Goal: Task Accomplishment & Management: Manage account settings

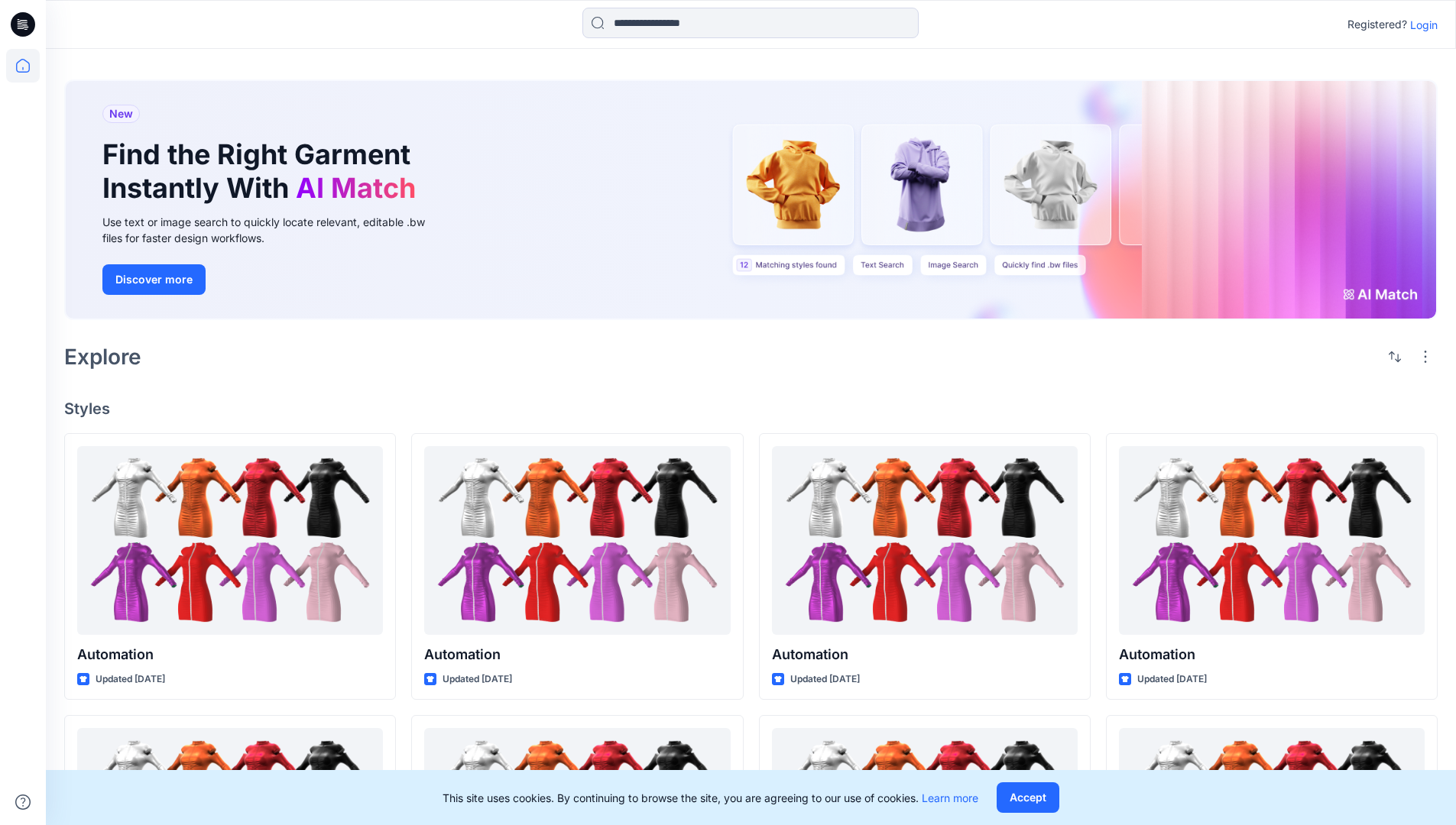
click at [1420, 24] on p "Login" at bounding box center [1423, 24] width 27 height 16
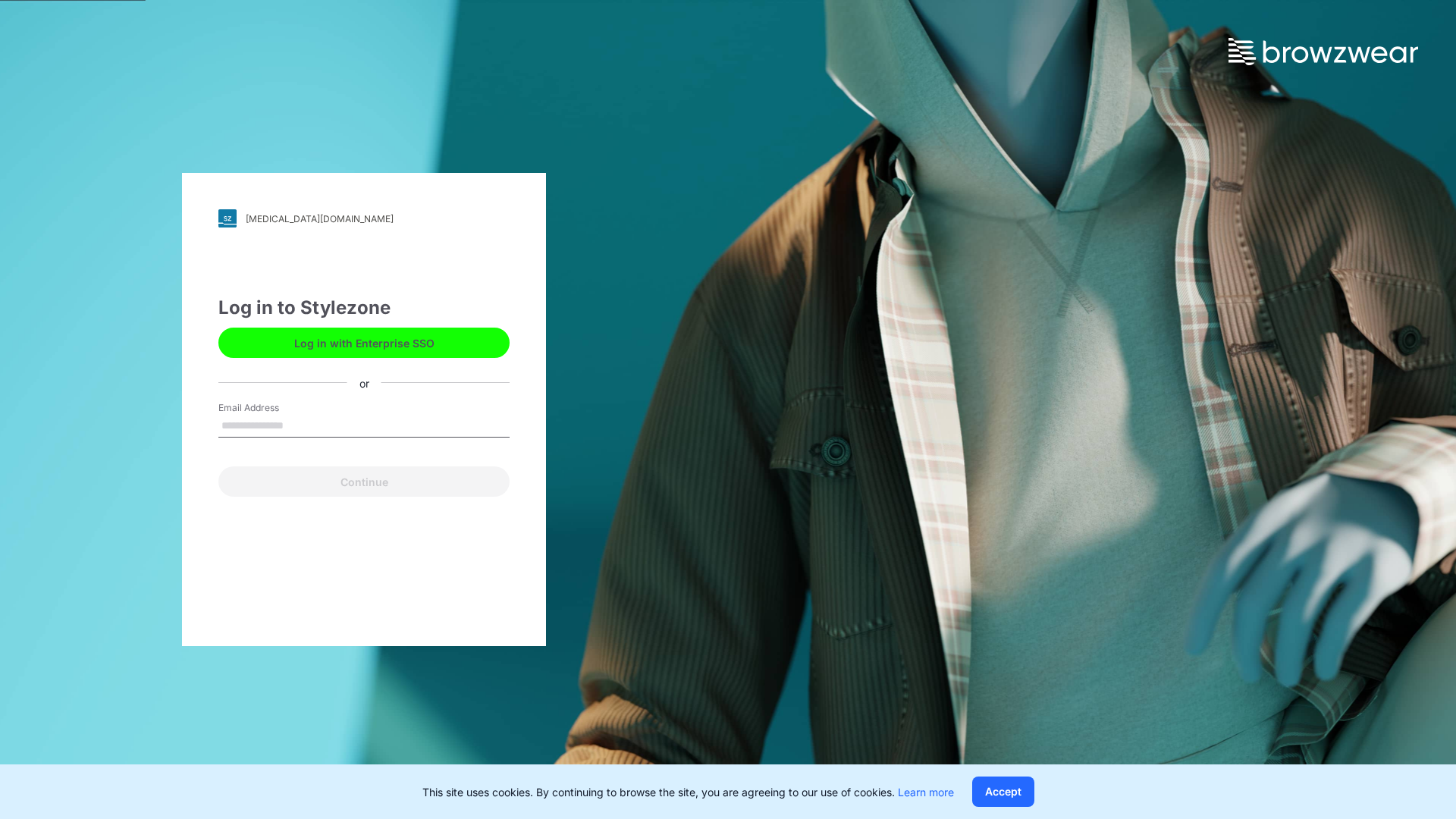
click at [300, 425] on input "Email Address" at bounding box center [364, 426] width 291 height 23
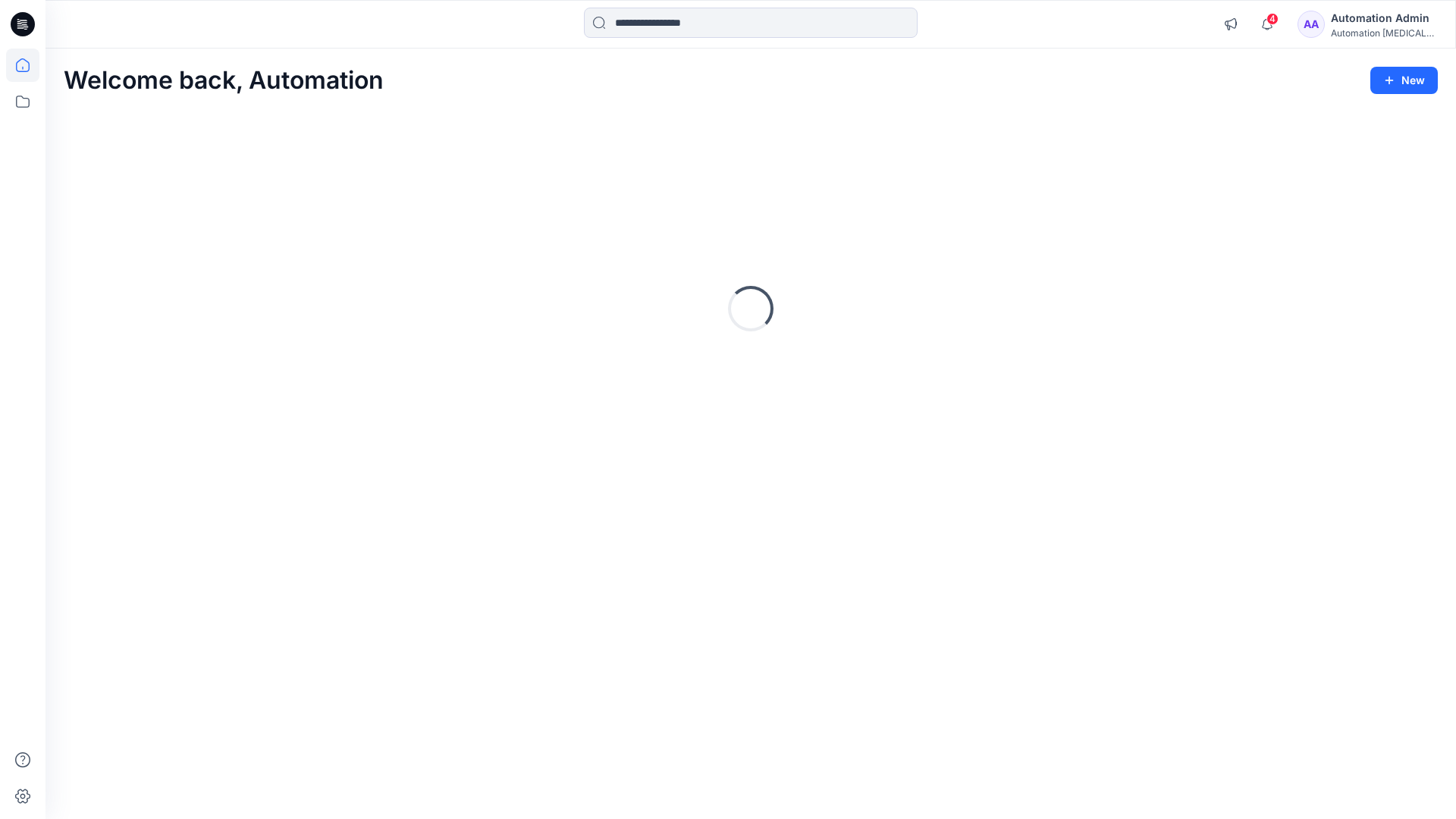
click at [29, 65] on icon at bounding box center [23, 65] width 14 height 14
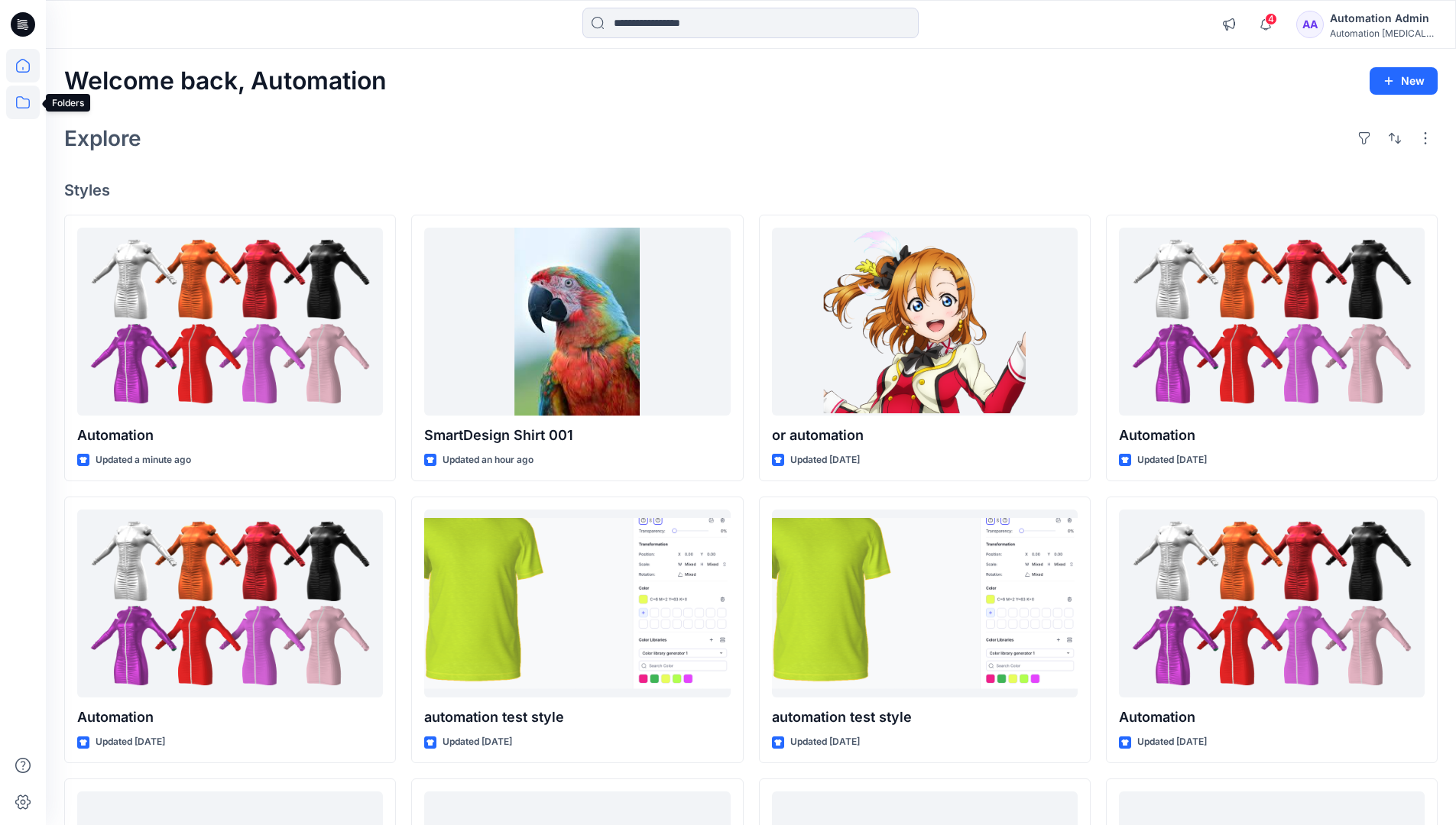
click at [24, 100] on icon at bounding box center [23, 102] width 33 height 33
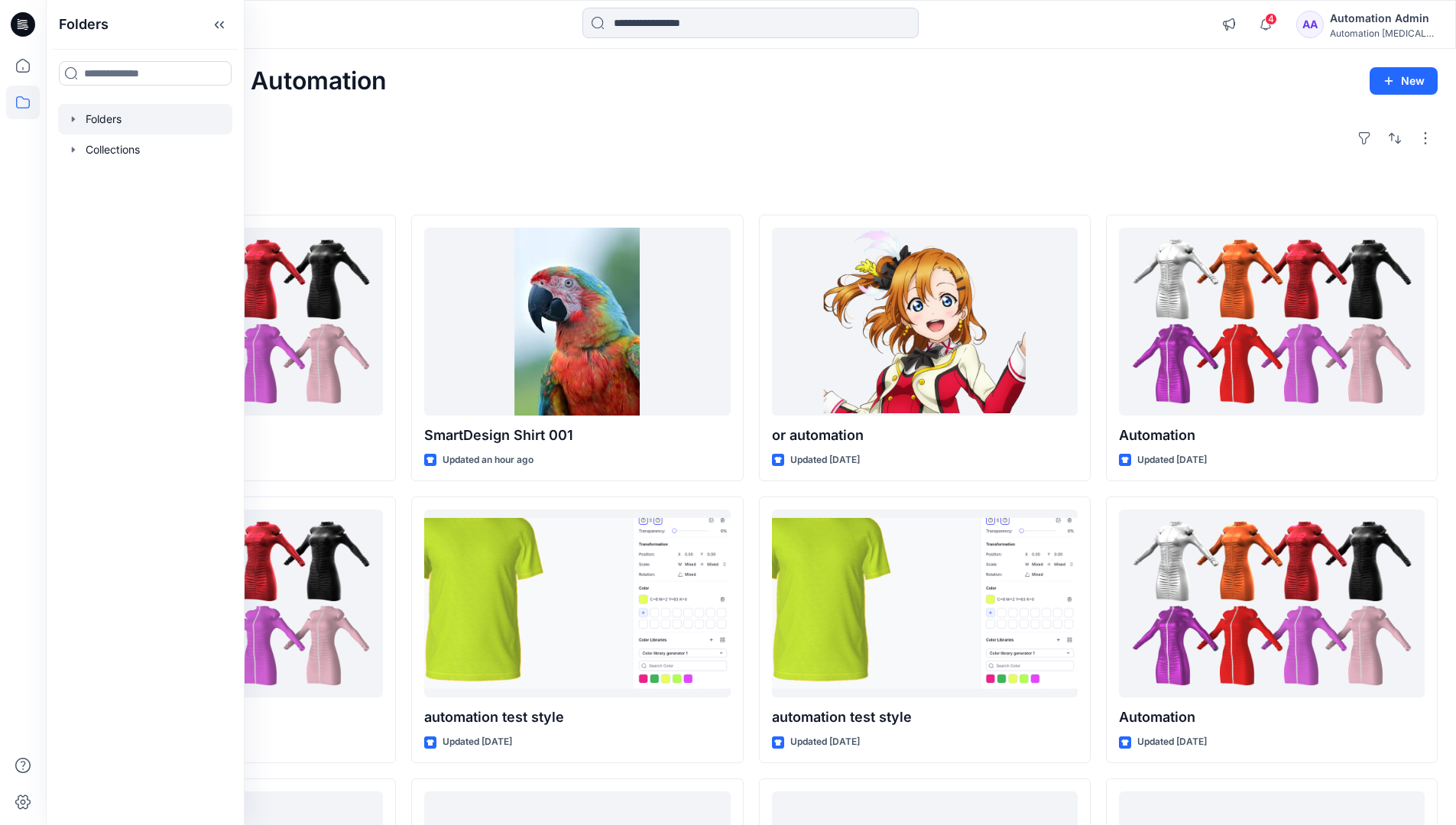
click at [101, 115] on div at bounding box center [144, 119] width 174 height 31
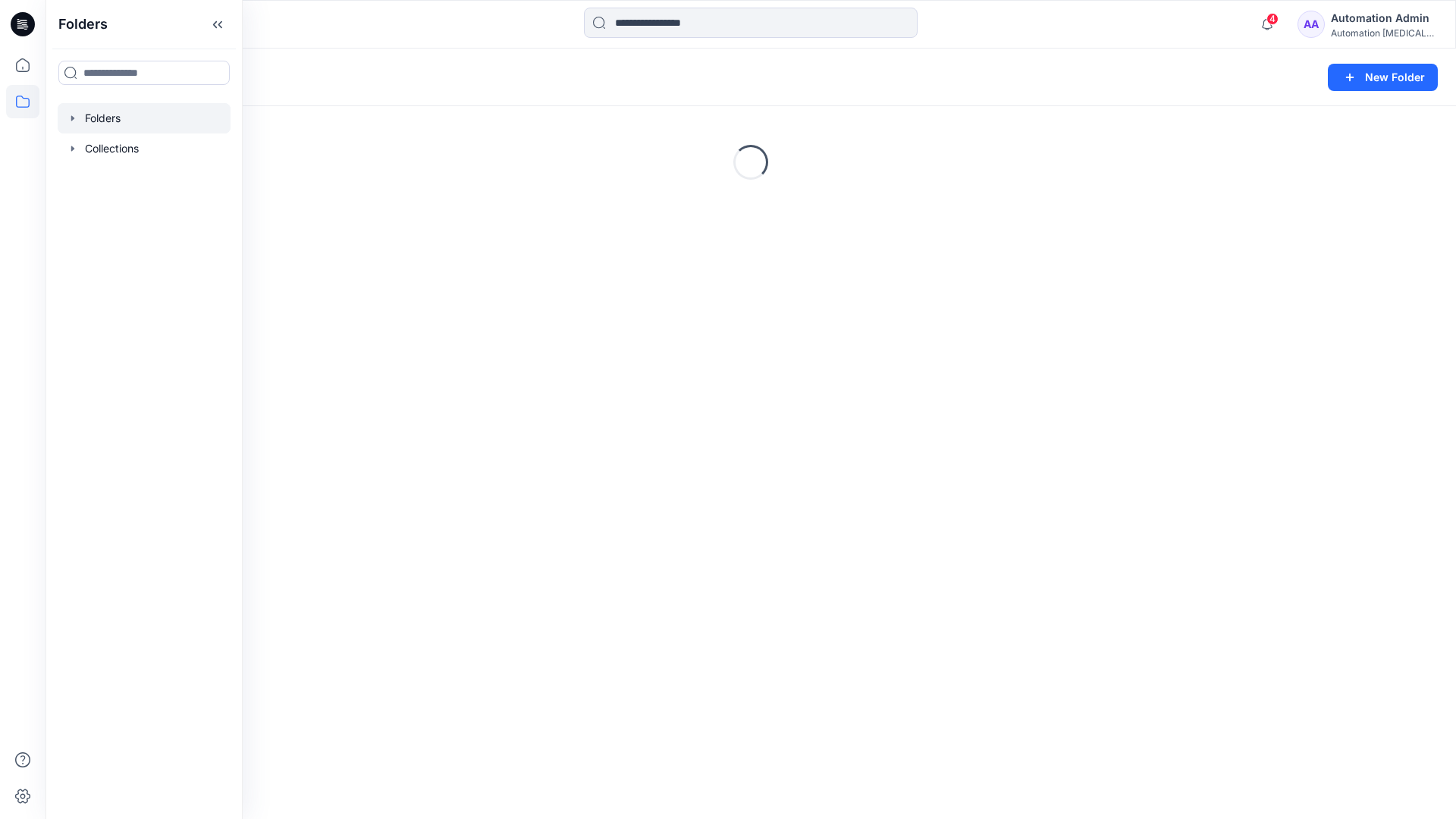
scroll to position [277, 0]
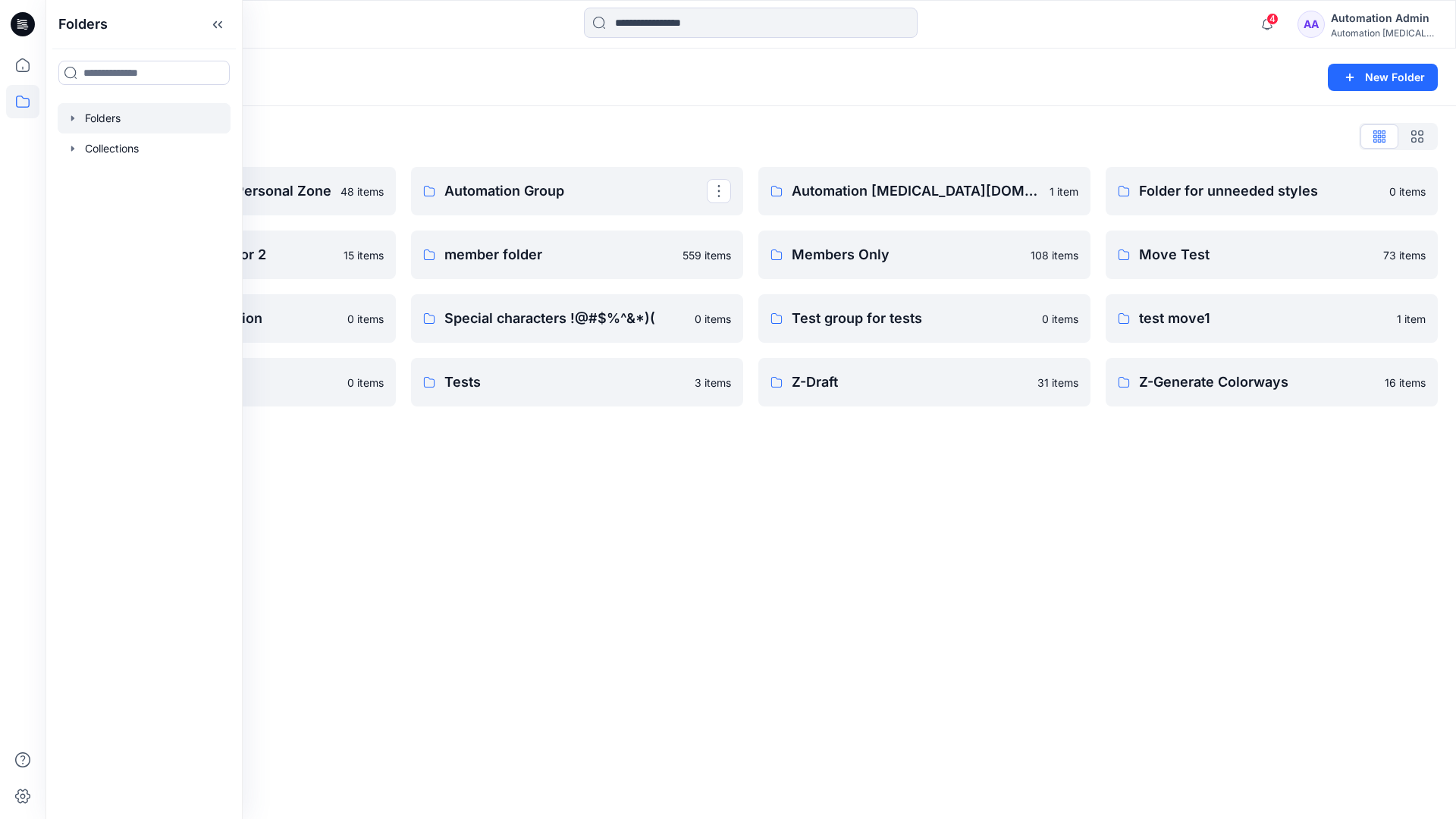
click at [551, 197] on p "Automation Group" at bounding box center [575, 191] width 263 height 21
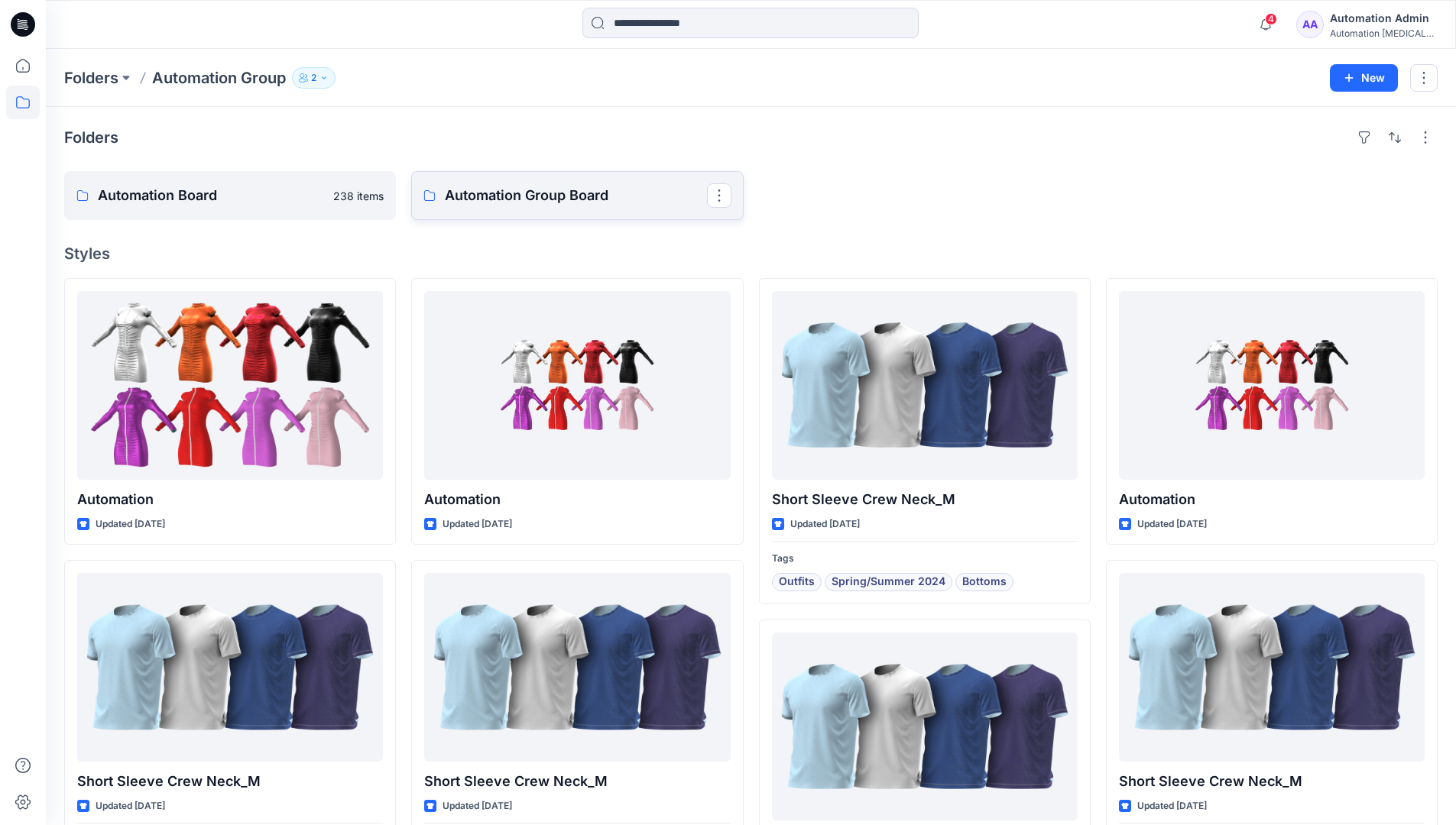
click at [517, 204] on p "Automation Group Board" at bounding box center [575, 196] width 261 height 21
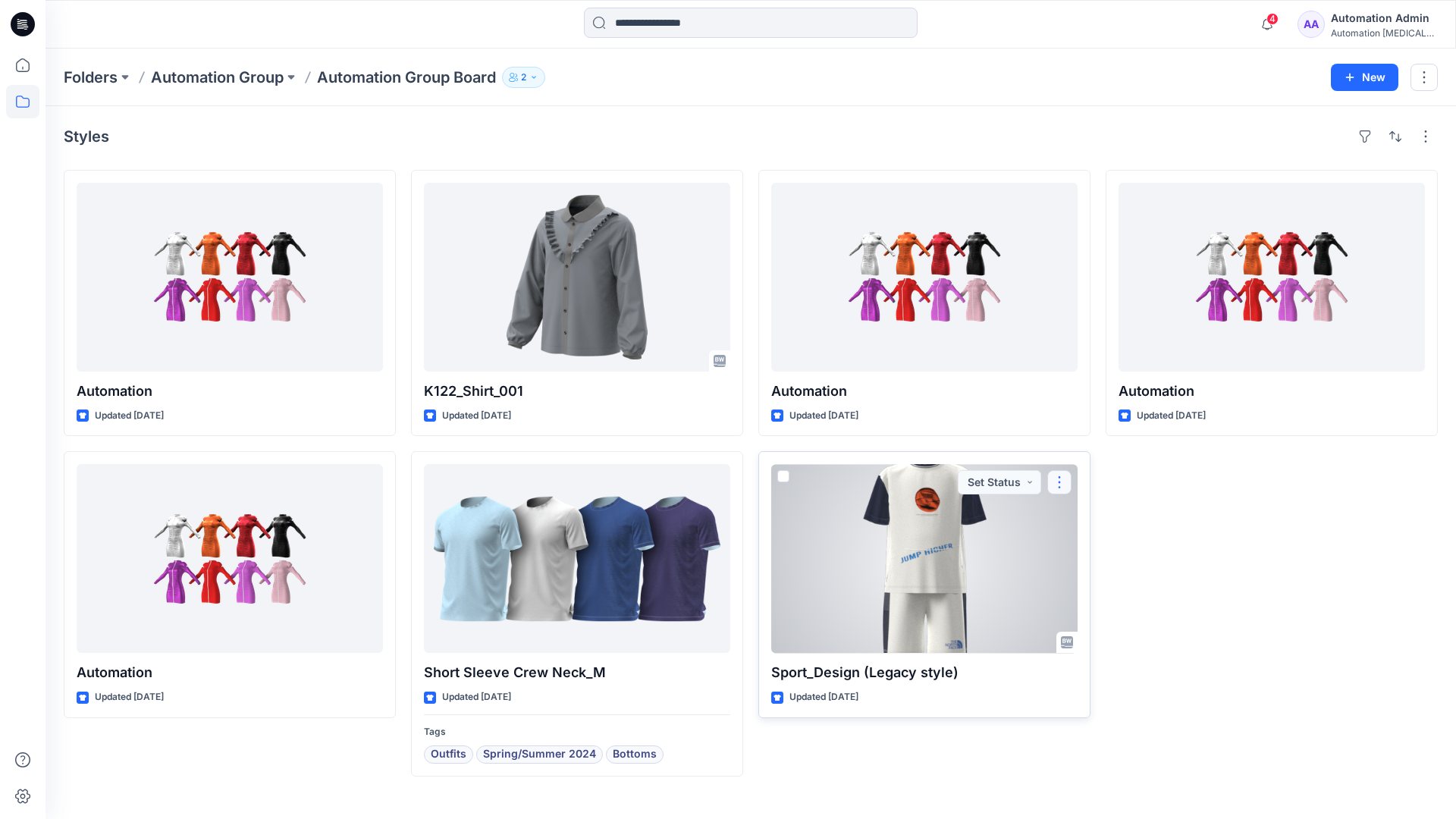
click at [1058, 481] on button "button" at bounding box center [1059, 482] width 24 height 24
click at [1095, 627] on p "Move to" at bounding box center [1097, 629] width 41 height 16
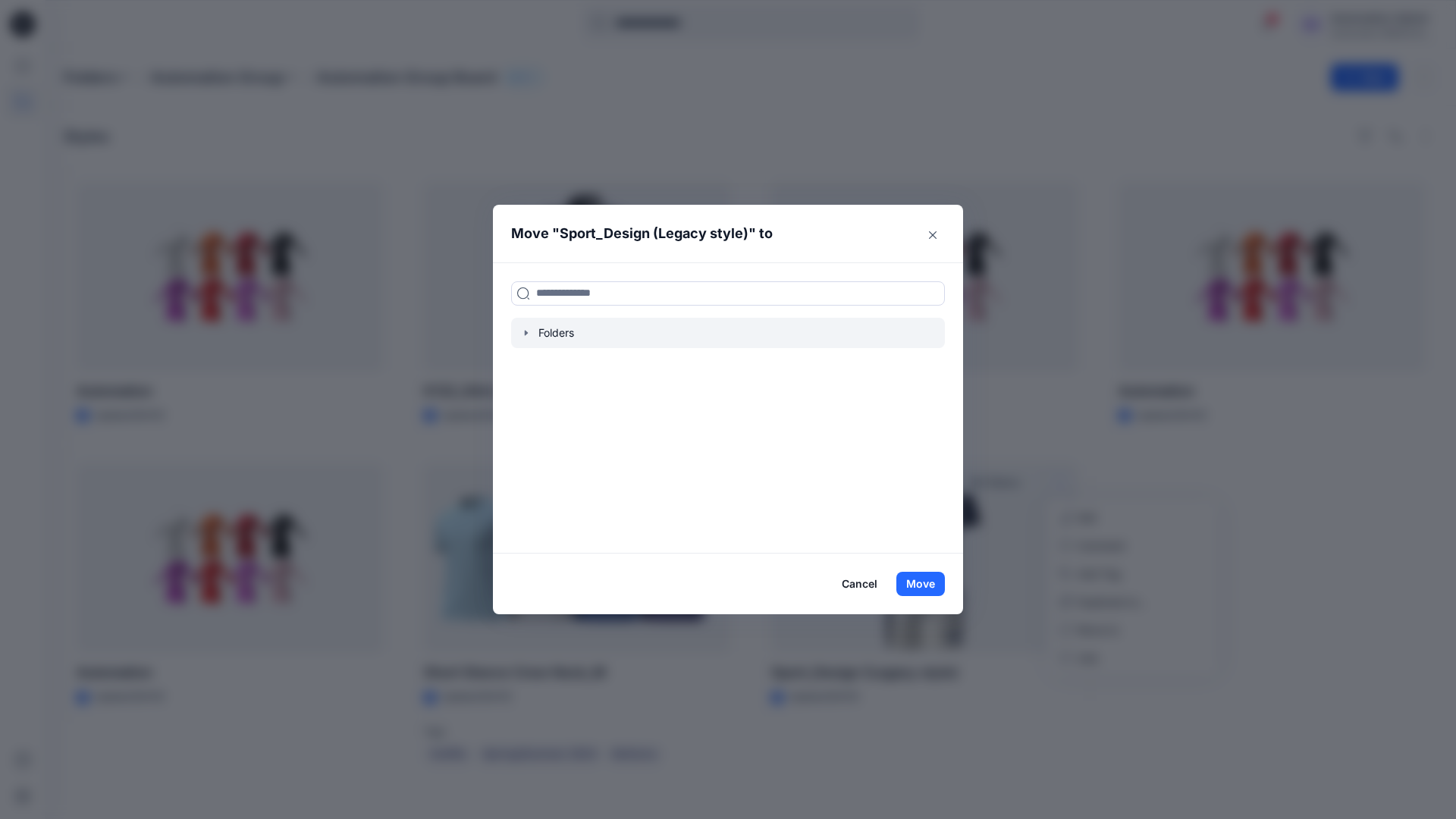
click at [523, 331] on icon "button" at bounding box center [526, 333] width 12 height 12
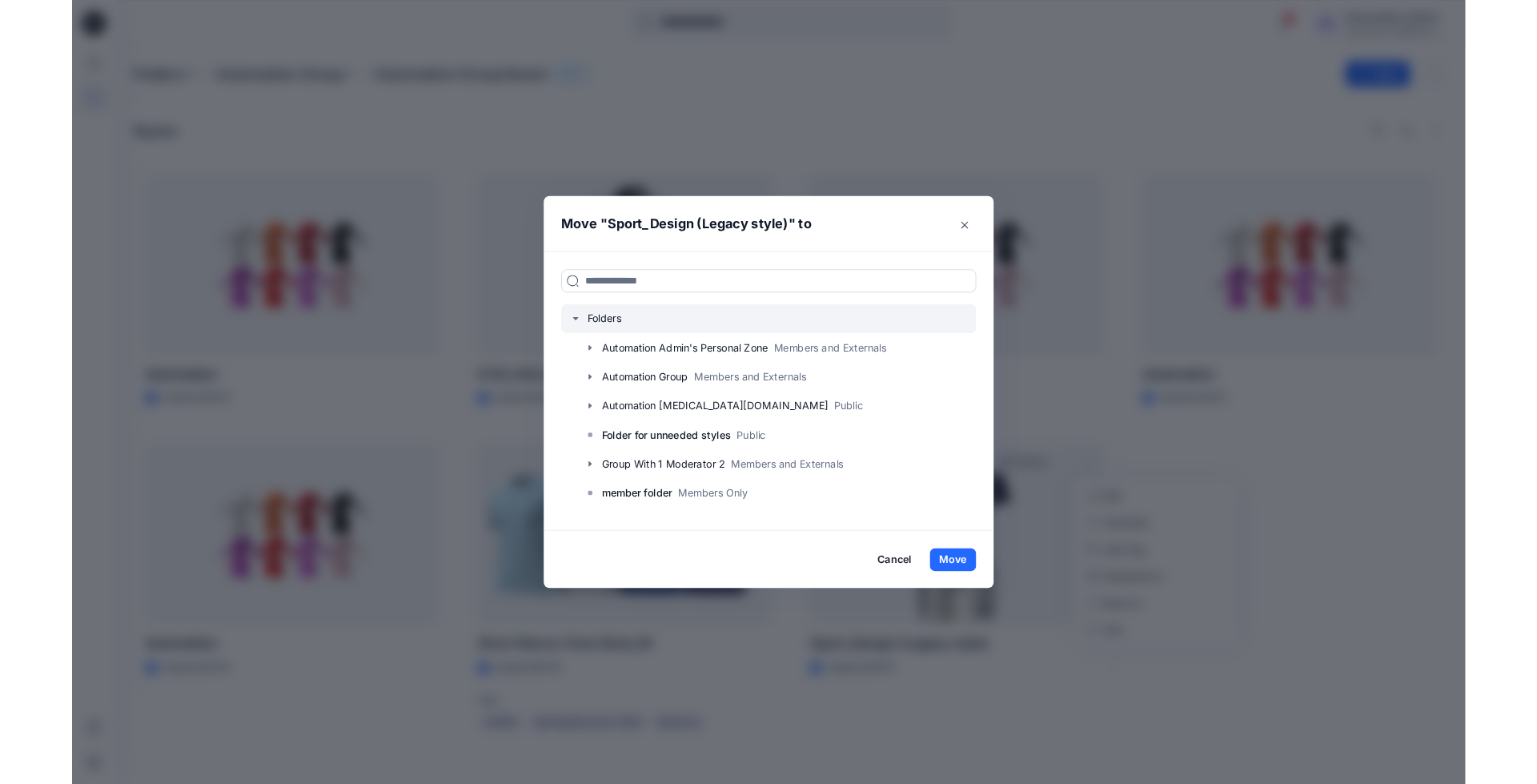
scroll to position [157, 0]
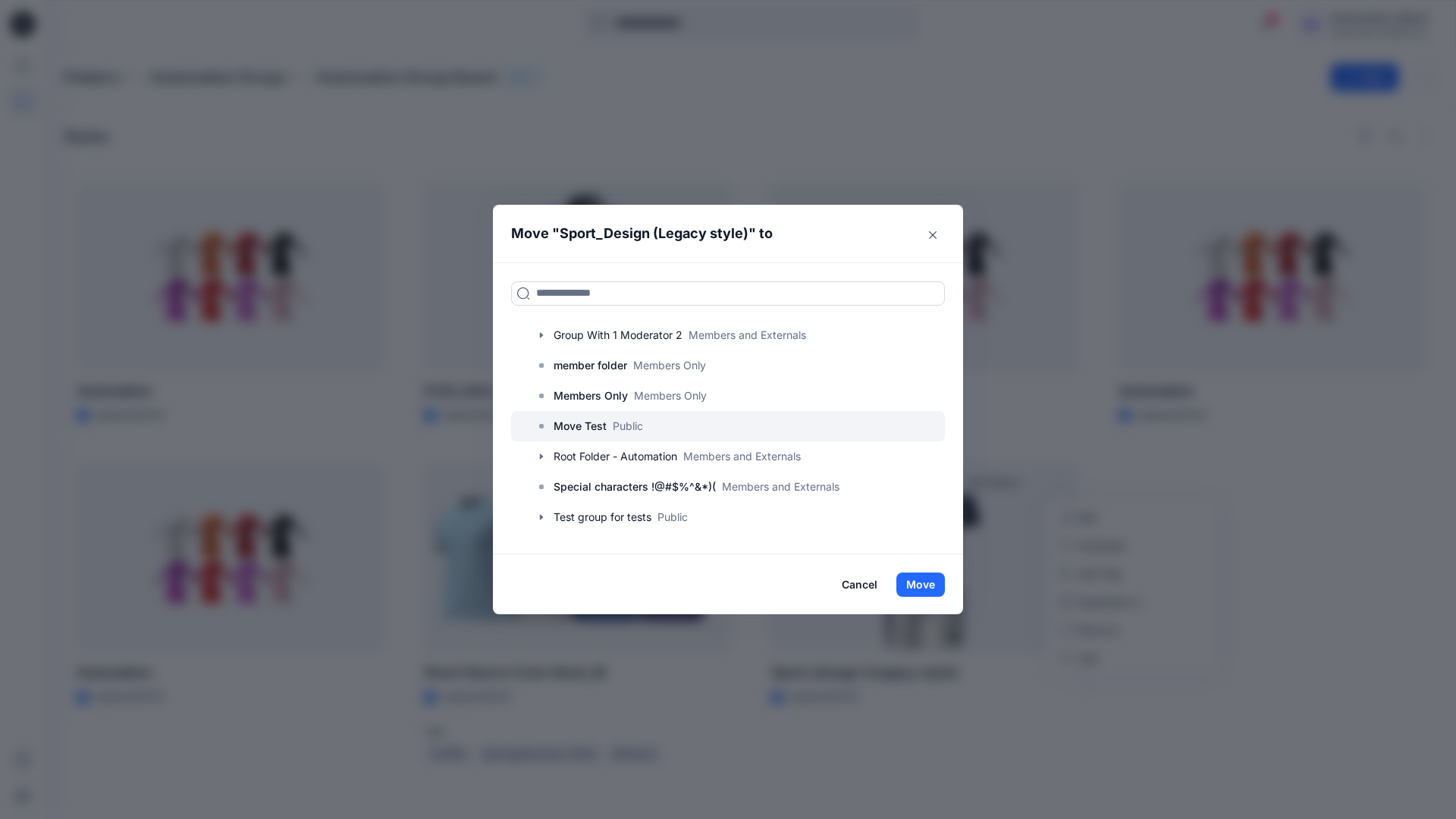
click at [584, 428] on p "Move Test" at bounding box center [580, 426] width 53 height 18
click at [924, 583] on button "Move" at bounding box center [920, 585] width 49 height 24
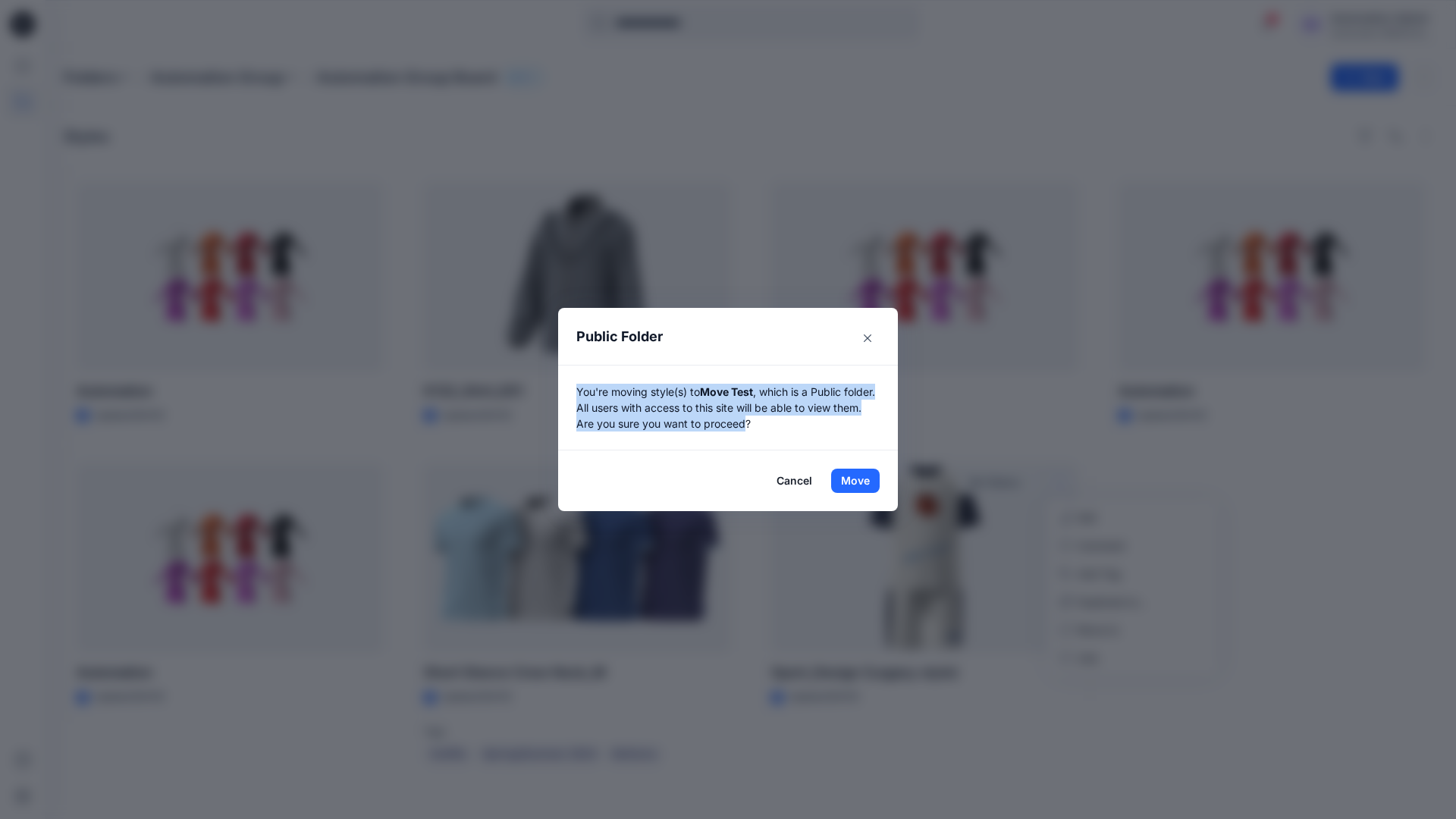
drag, startPoint x: 924, startPoint y: 583, endPoint x: 779, endPoint y: 423, distance: 215.9
click at [779, 423] on p "You're moving style(s) to Move Test , which is a Public folder. All users with …" at bounding box center [728, 407] width 303 height 48
click at [855, 481] on button "Move" at bounding box center [855, 481] width 49 height 24
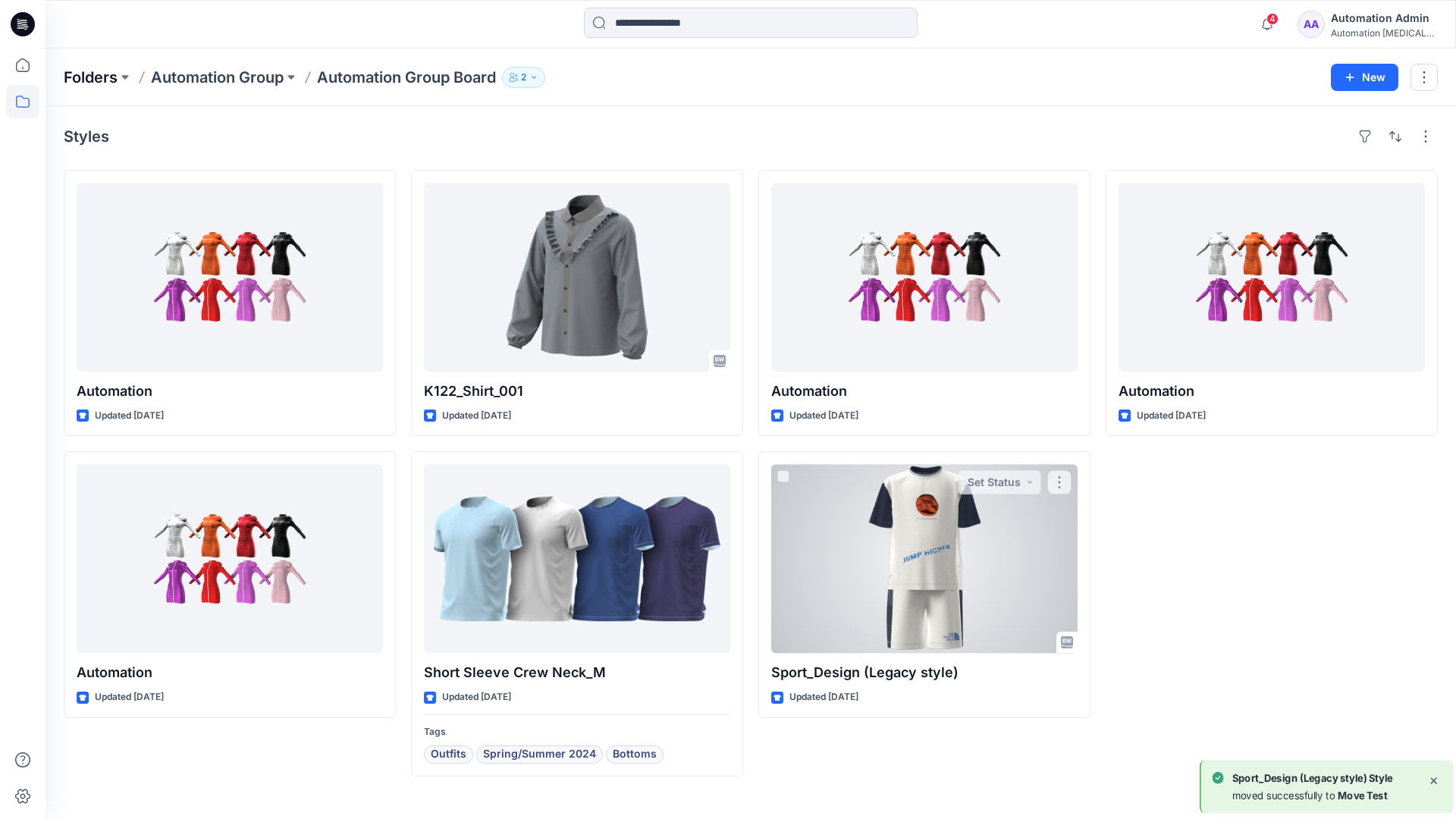
click at [88, 73] on p "Folders" at bounding box center [90, 77] width 54 height 21
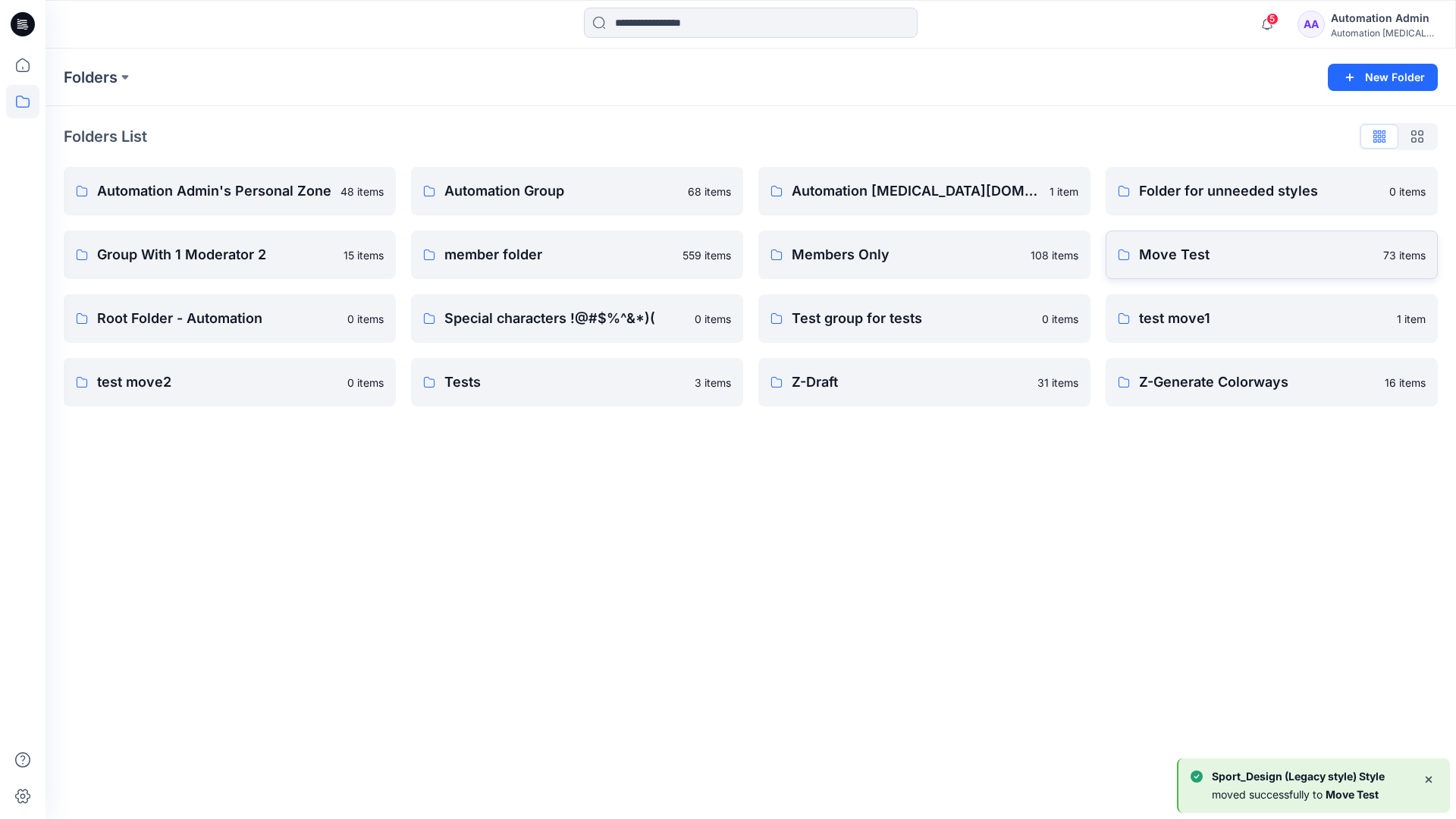
click at [1223, 263] on p "Move Test" at bounding box center [1256, 255] width 235 height 21
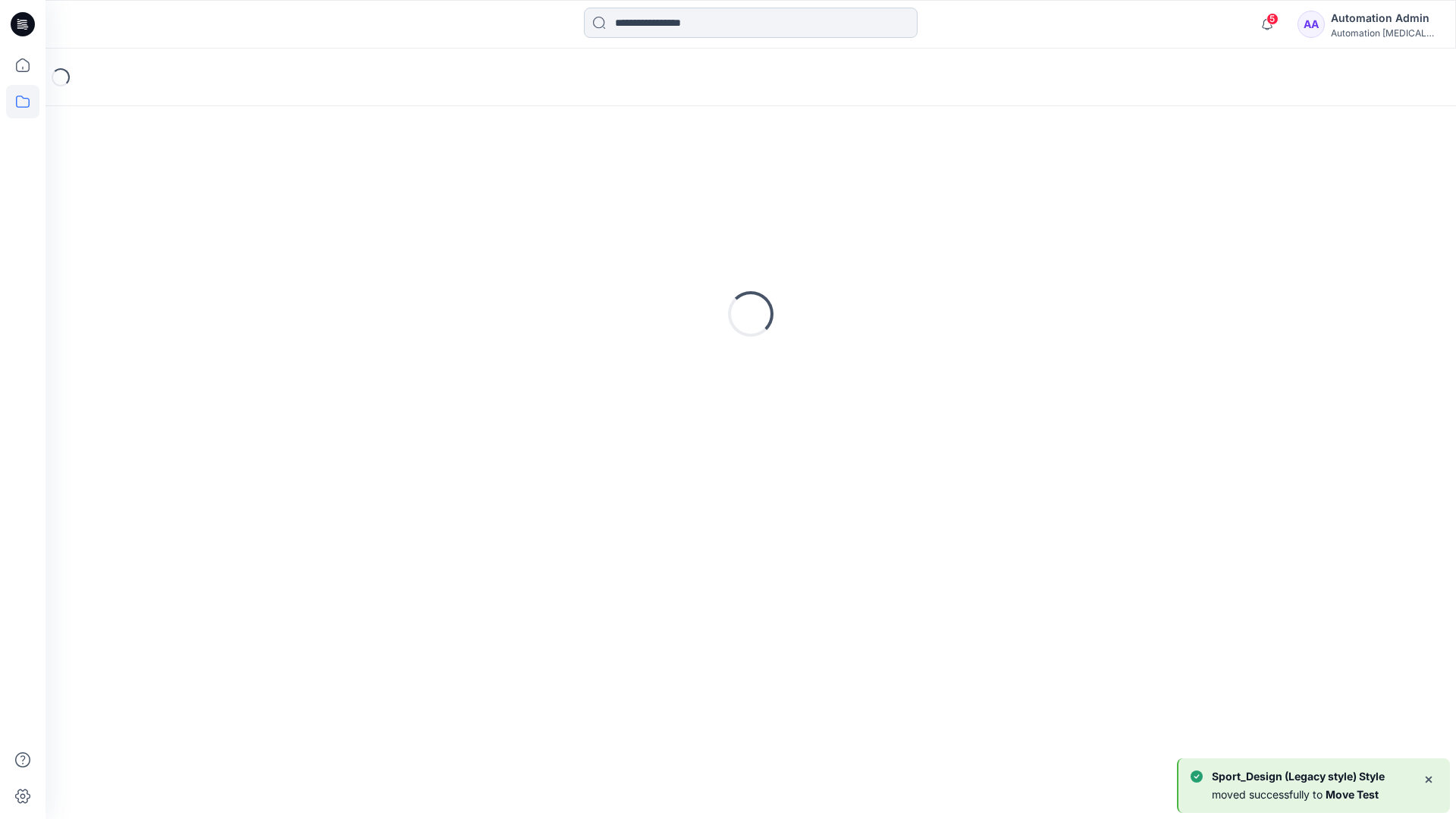
click at [684, 29] on input at bounding box center [751, 23] width 334 height 30
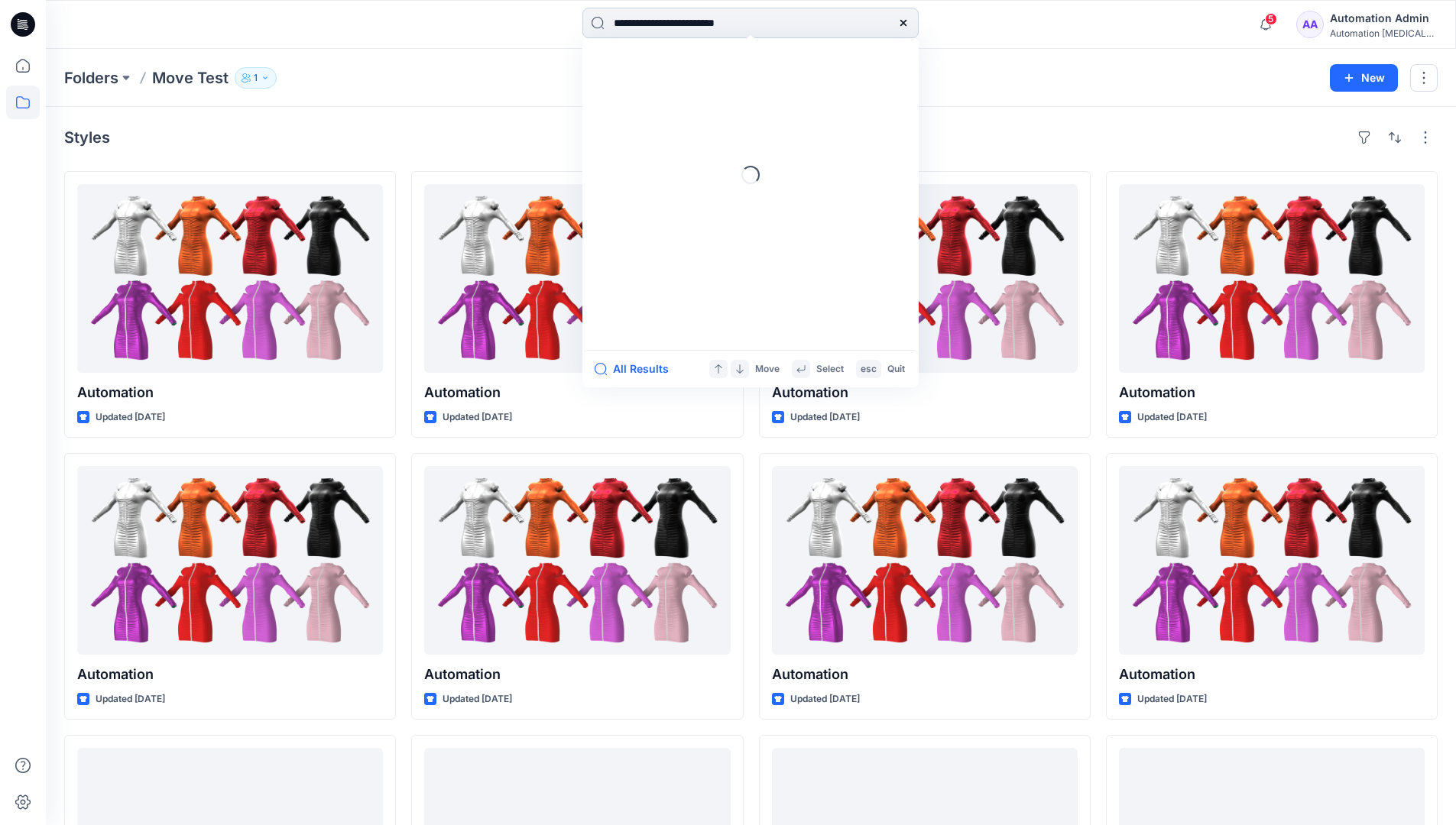
type input "**********"
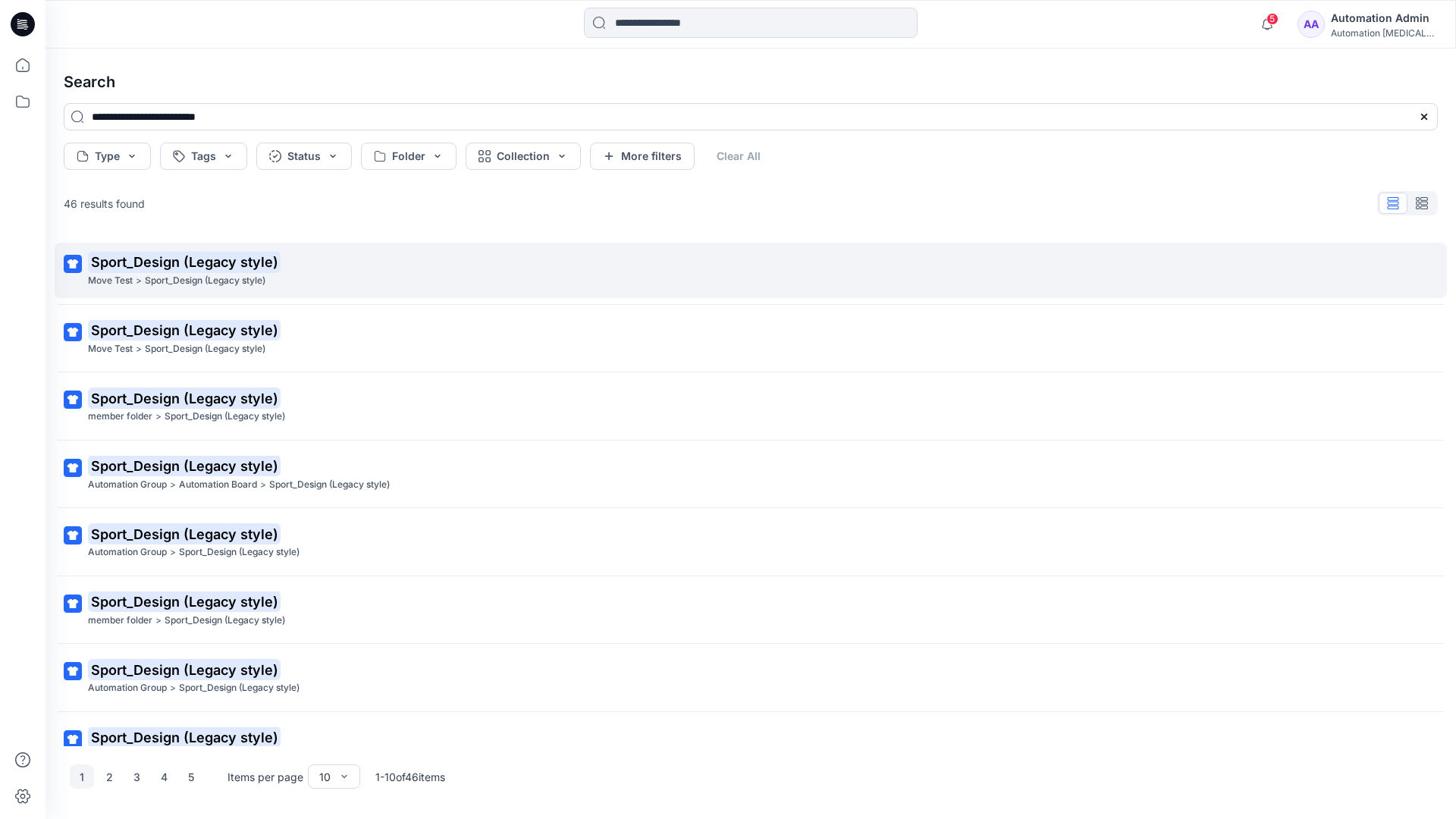
click at [115, 263] on mark "Sport_Design (Legacy style)" at bounding box center [184, 262] width 192 height 21
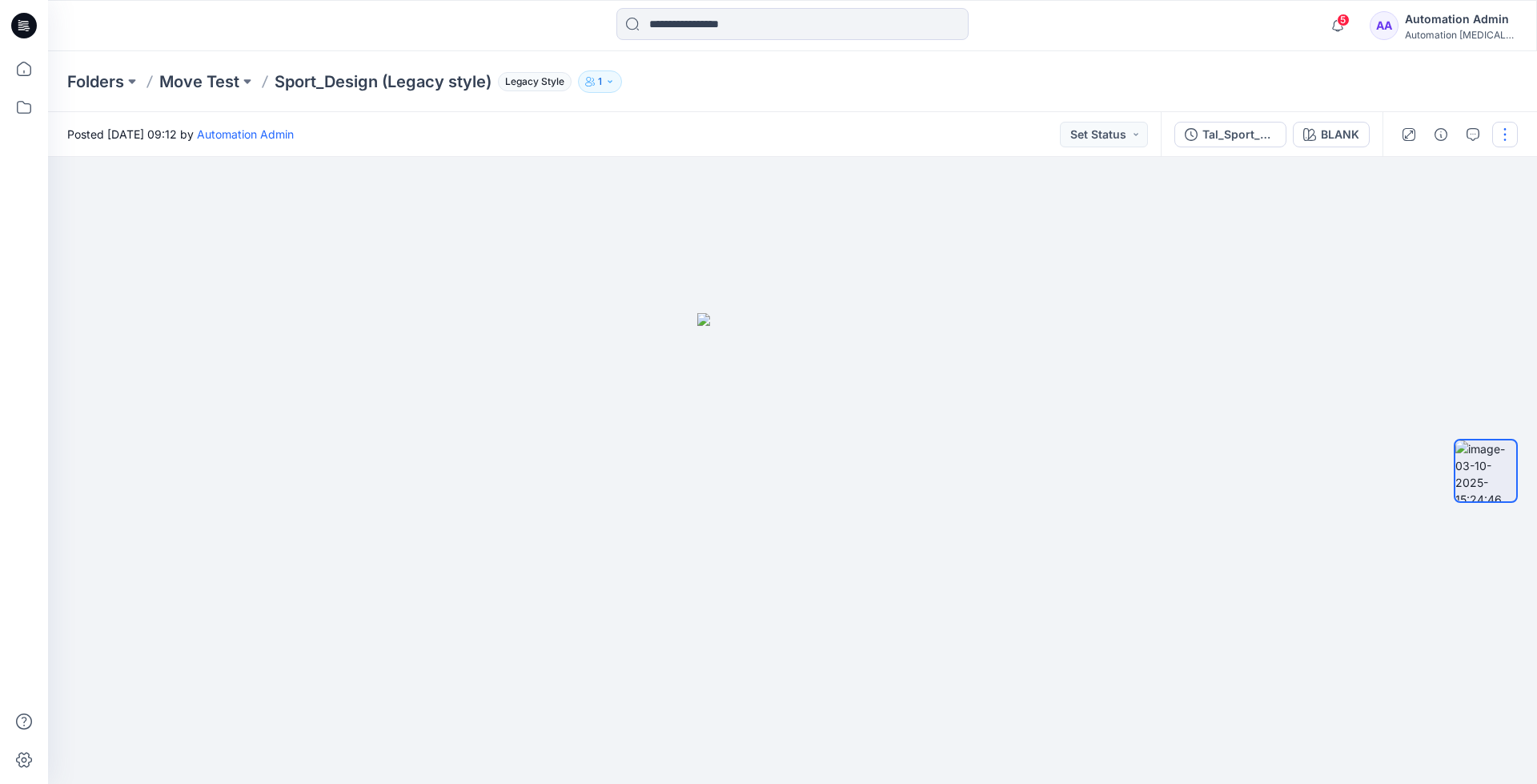
click at [1508, 137] on button "button" at bounding box center [1505, 134] width 26 height 26
click at [1432, 285] on p "Move to..." at bounding box center [1419, 290] width 53 height 16
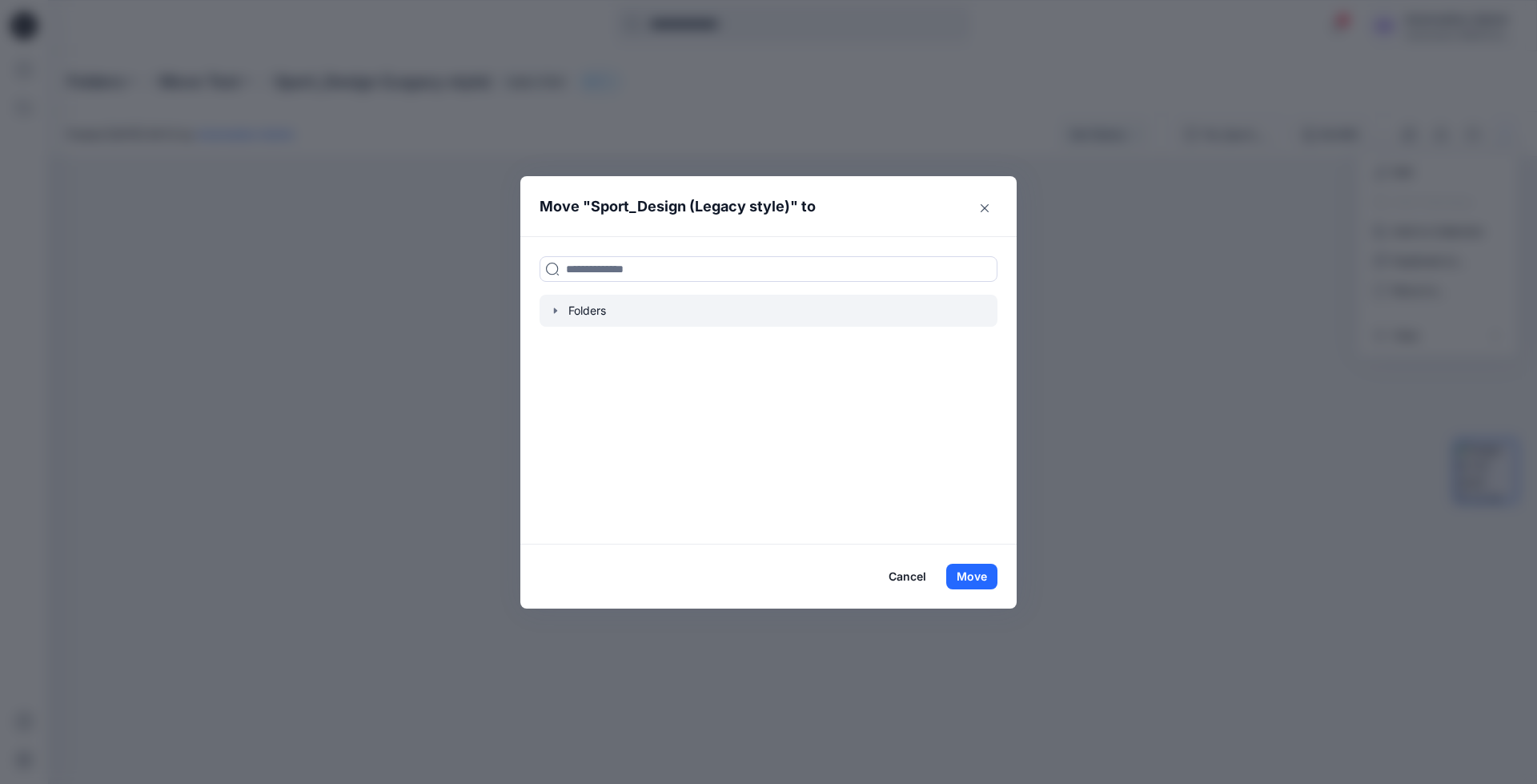
click at [554, 310] on icon "button" at bounding box center [554, 311] width 3 height 5
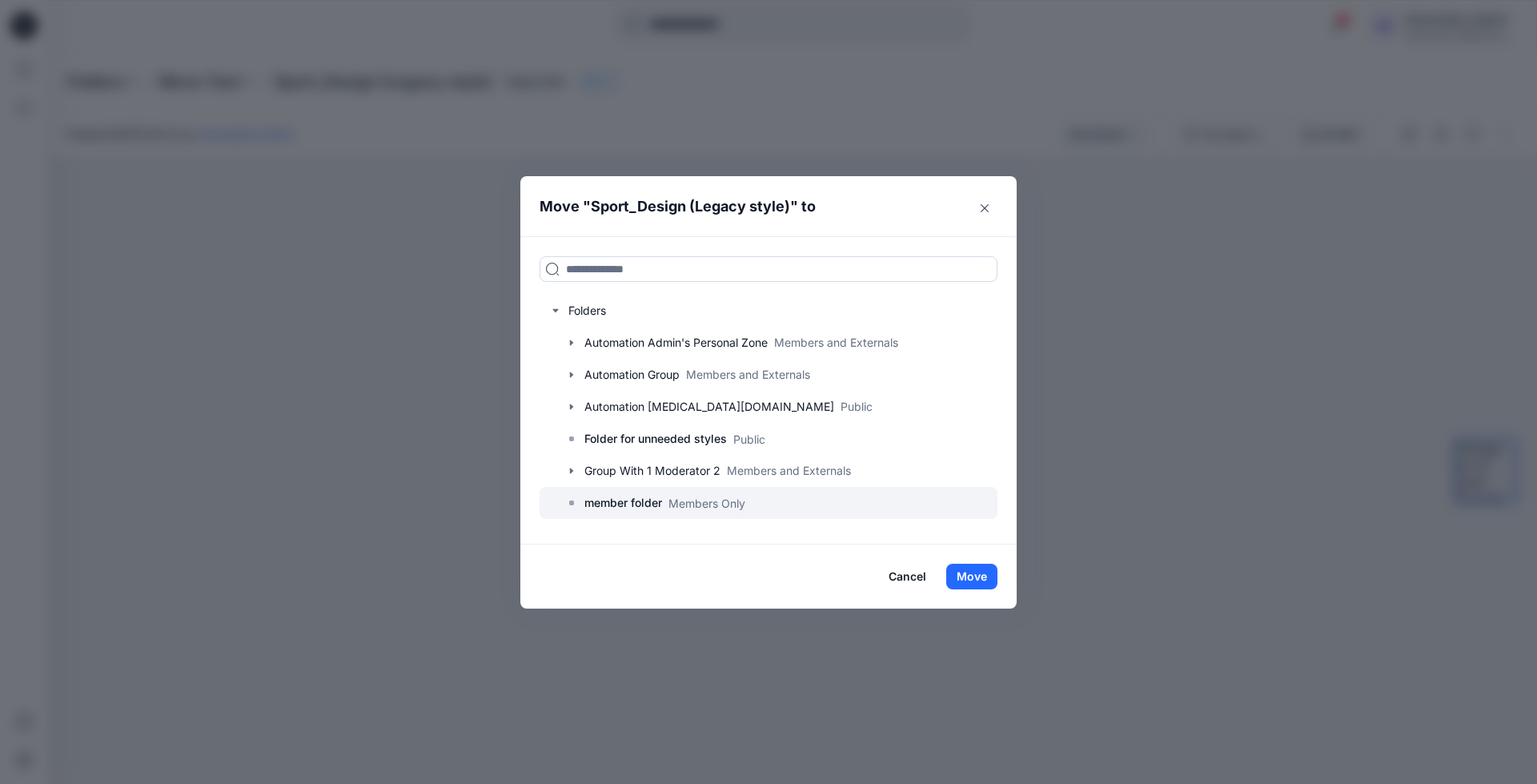
click at [629, 506] on p "member folder" at bounding box center [623, 502] width 78 height 19
click at [988, 574] on button "Move" at bounding box center [972, 576] width 51 height 26
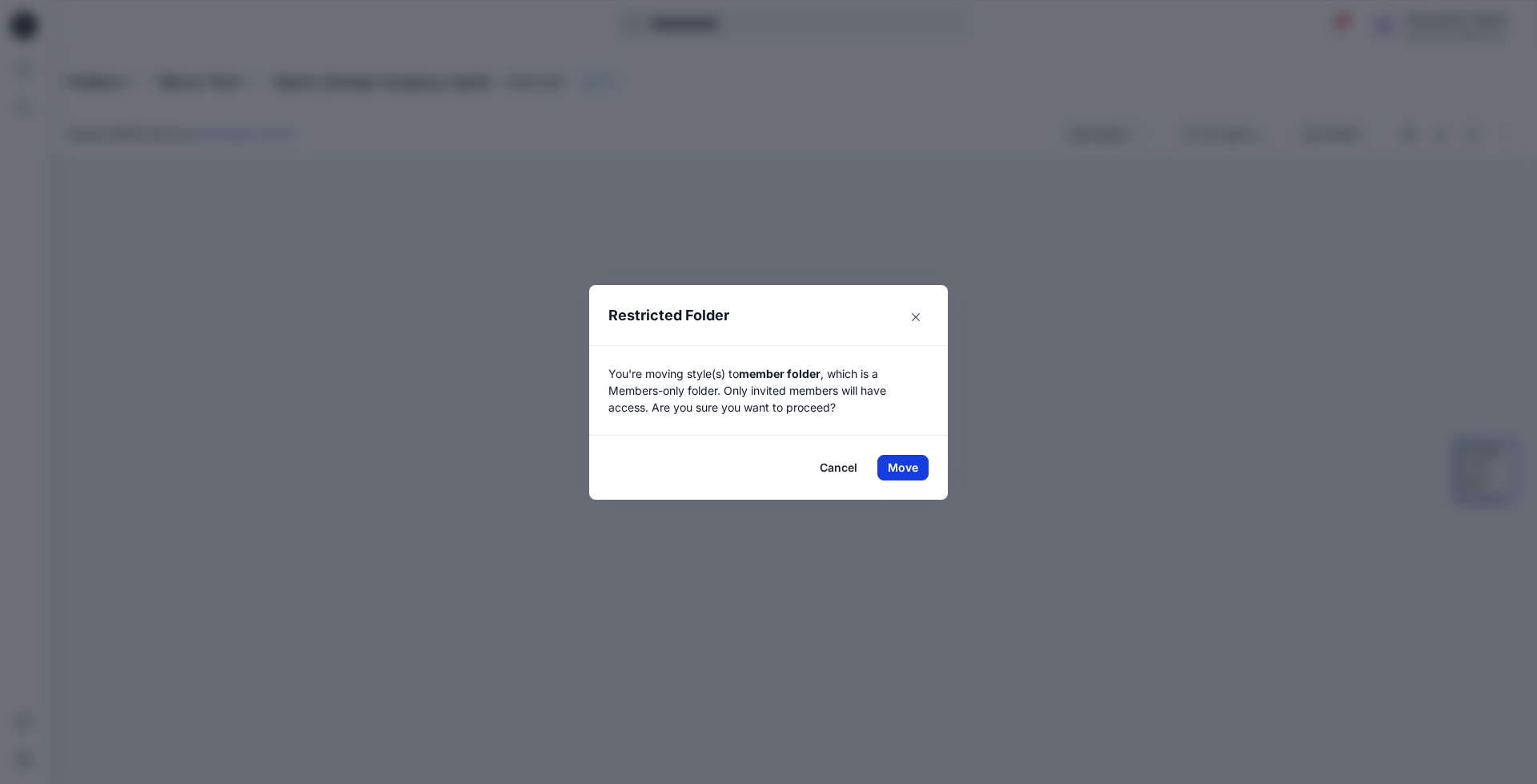
click at [895, 464] on button "Move" at bounding box center [903, 467] width 51 height 26
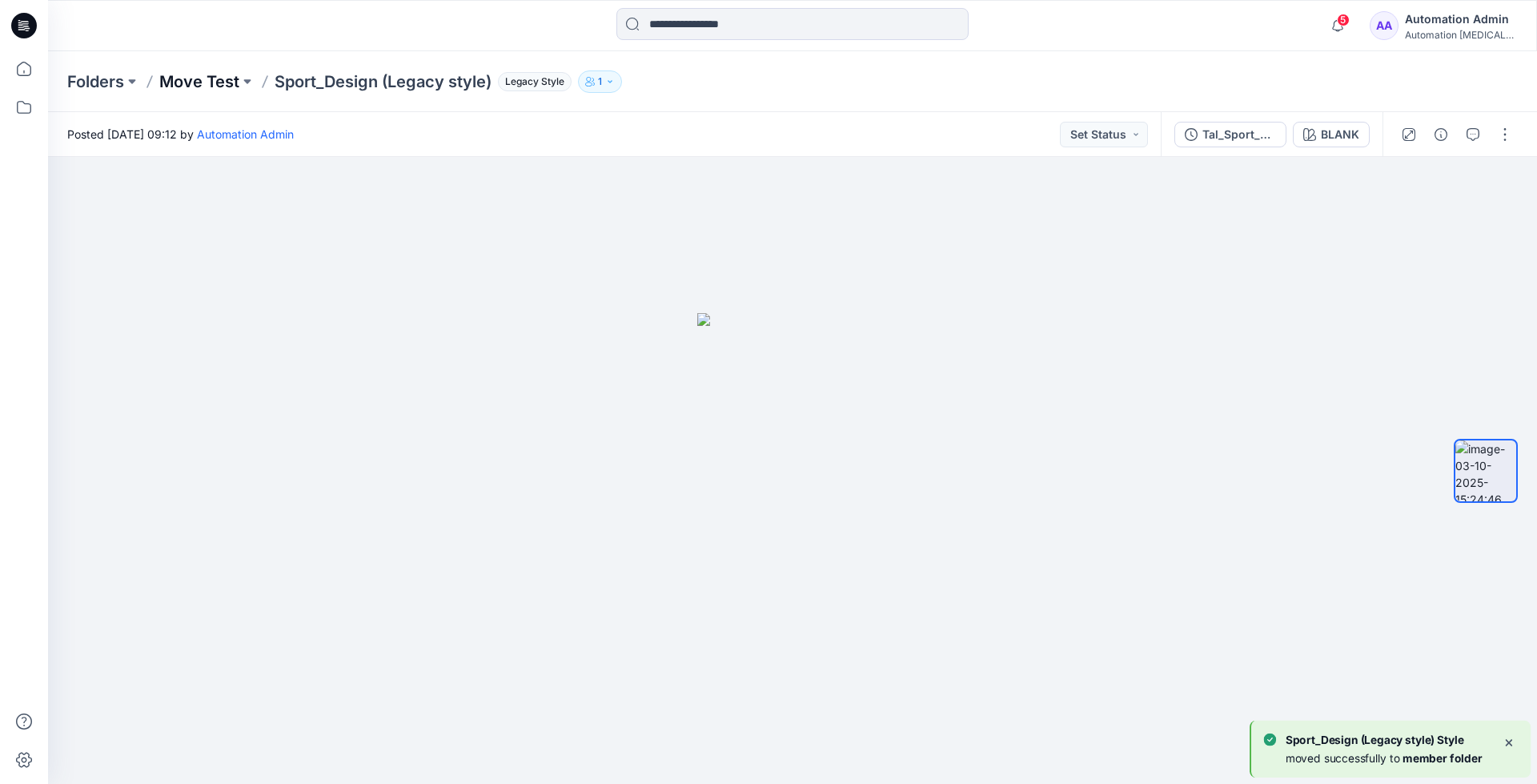
click at [221, 78] on p "Move Test" at bounding box center [199, 81] width 80 height 22
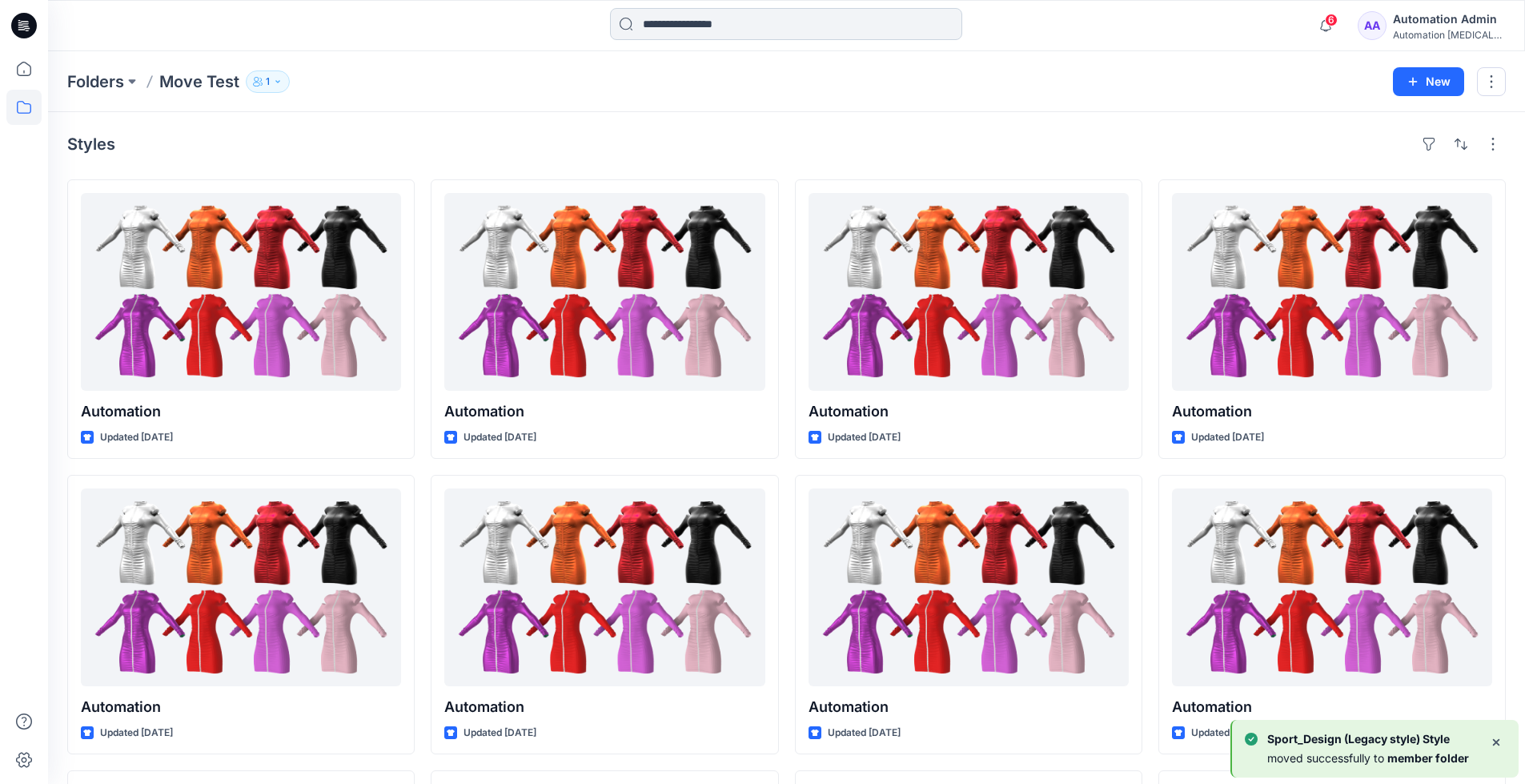
click at [733, 29] on input at bounding box center [786, 24] width 352 height 32
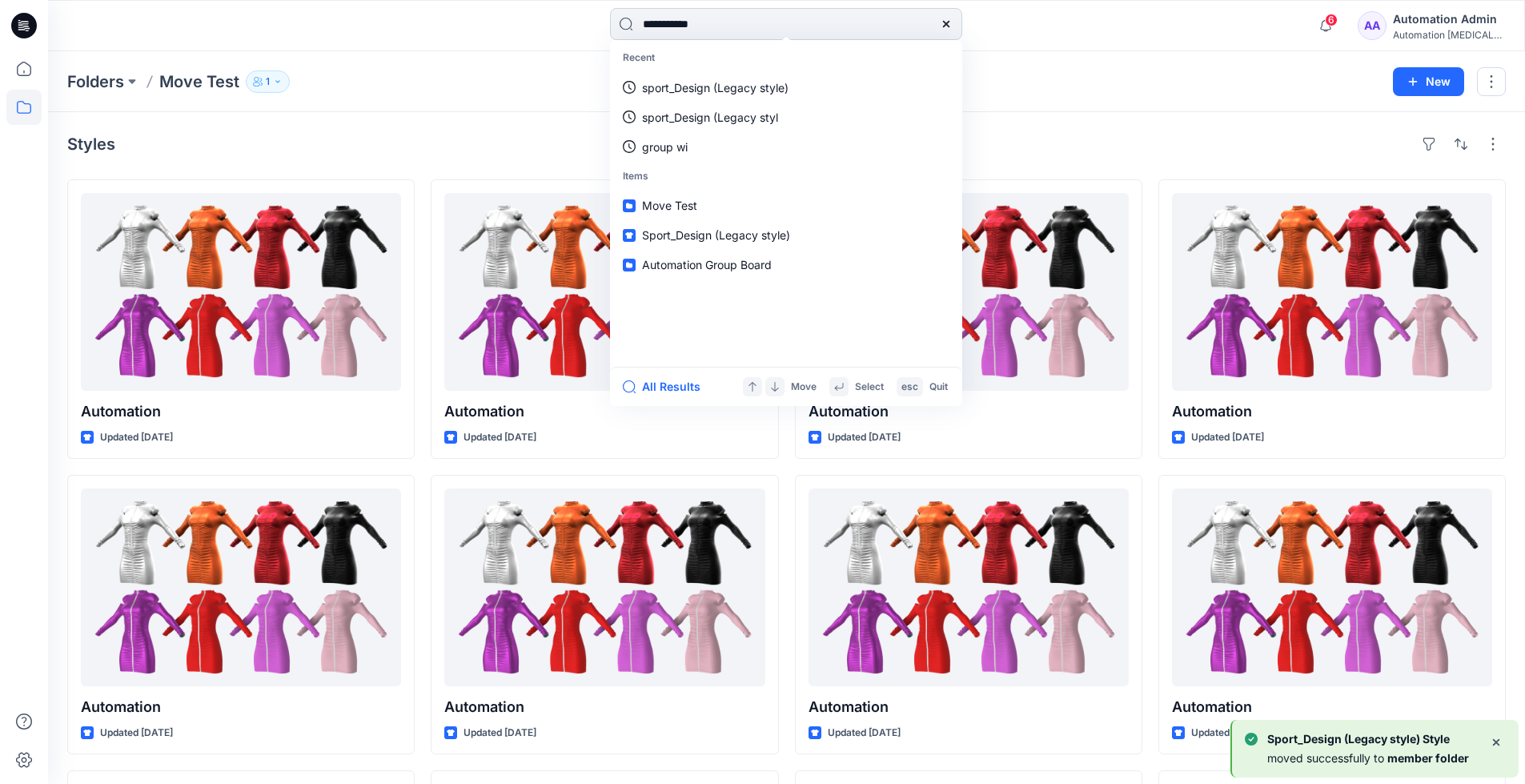
type input "**********"
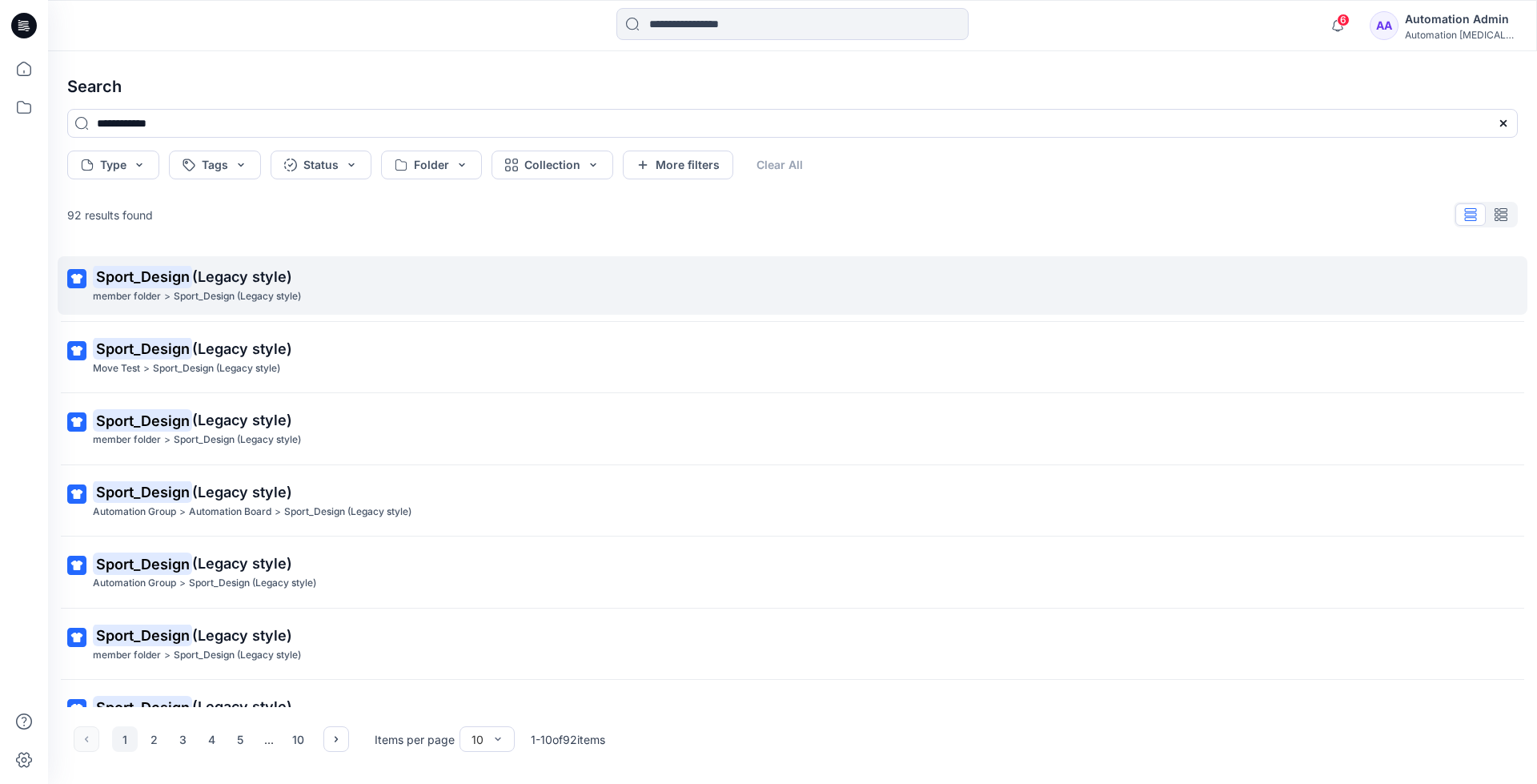
click at [177, 277] on mark "Sport_Design" at bounding box center [142, 276] width 99 height 22
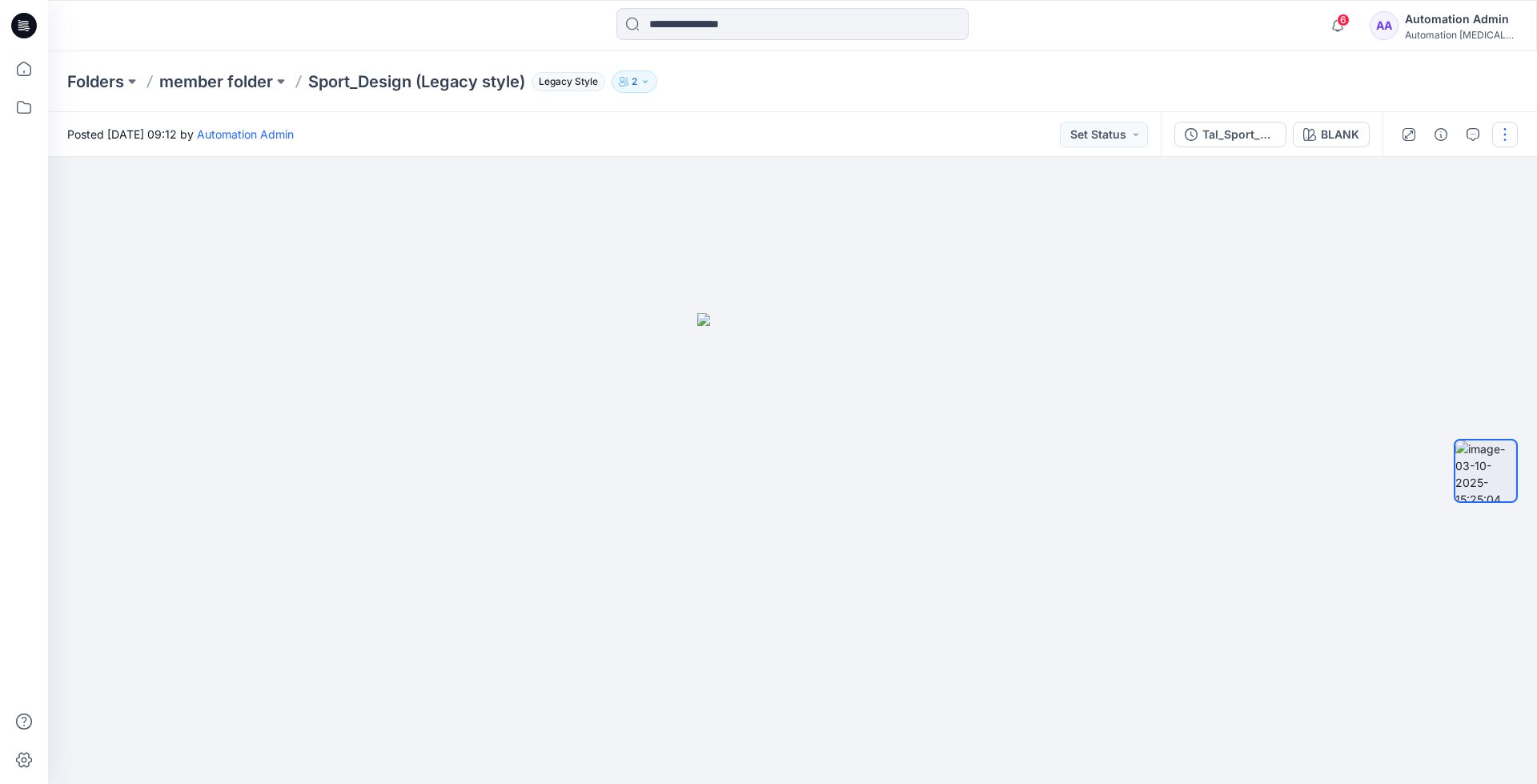
click at [1499, 129] on button "button" at bounding box center [1505, 134] width 26 height 26
click at [1411, 288] on p "Move to..." at bounding box center [1419, 290] width 53 height 16
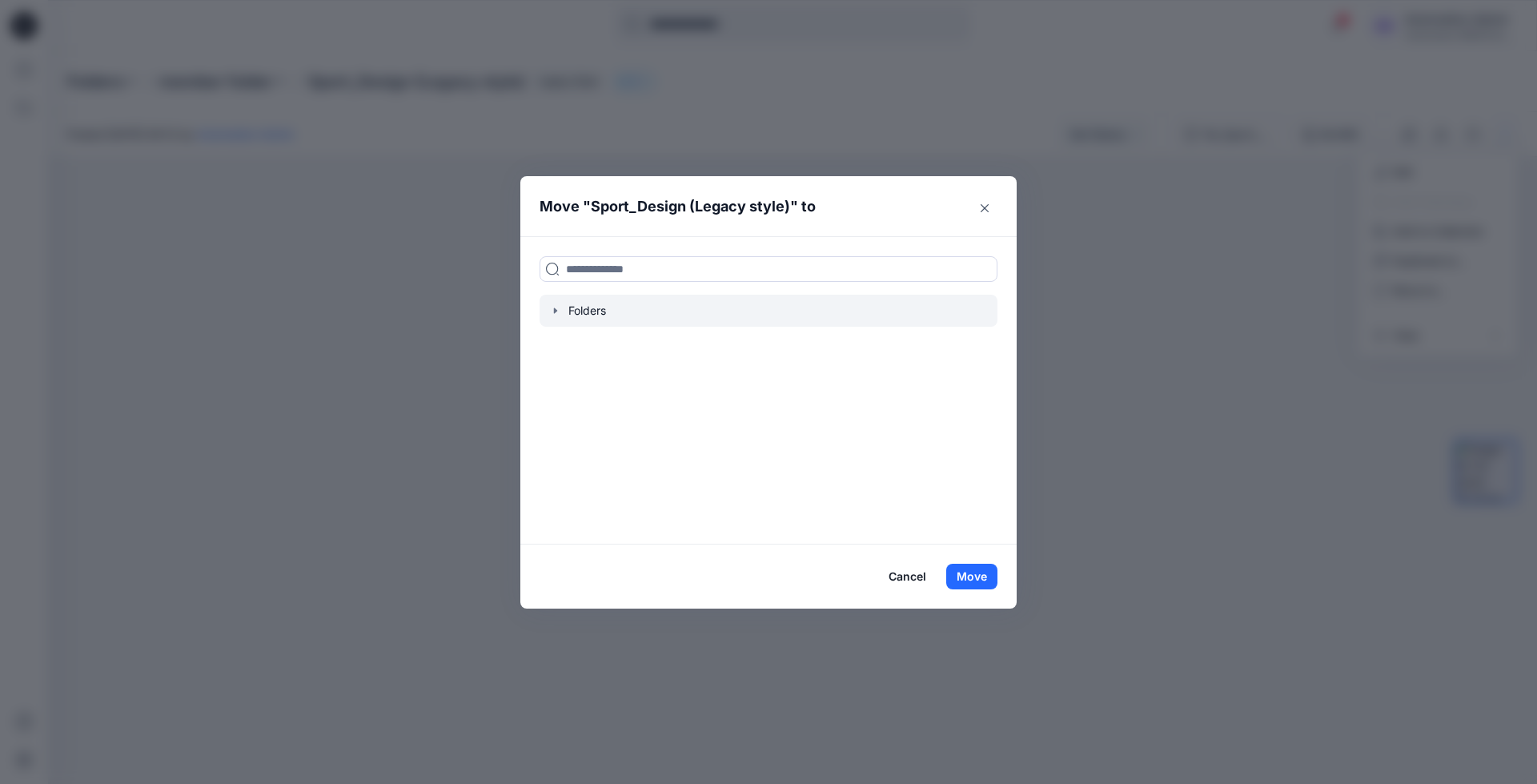
click at [559, 311] on icon "button" at bounding box center [555, 310] width 13 height 13
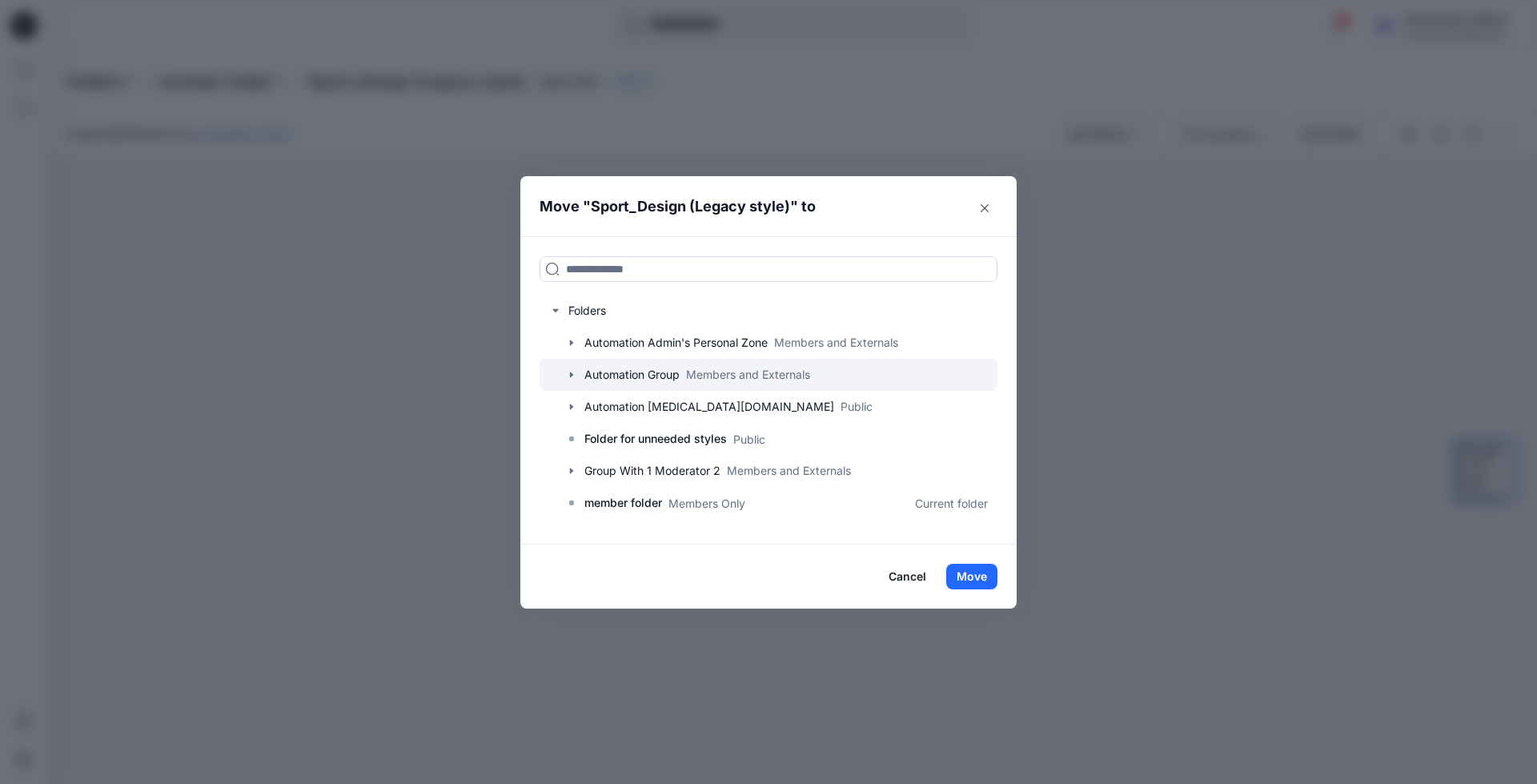
click at [611, 372] on div at bounding box center [768, 374] width 457 height 32
click at [573, 374] on icon "button" at bounding box center [572, 374] width 13 height 13
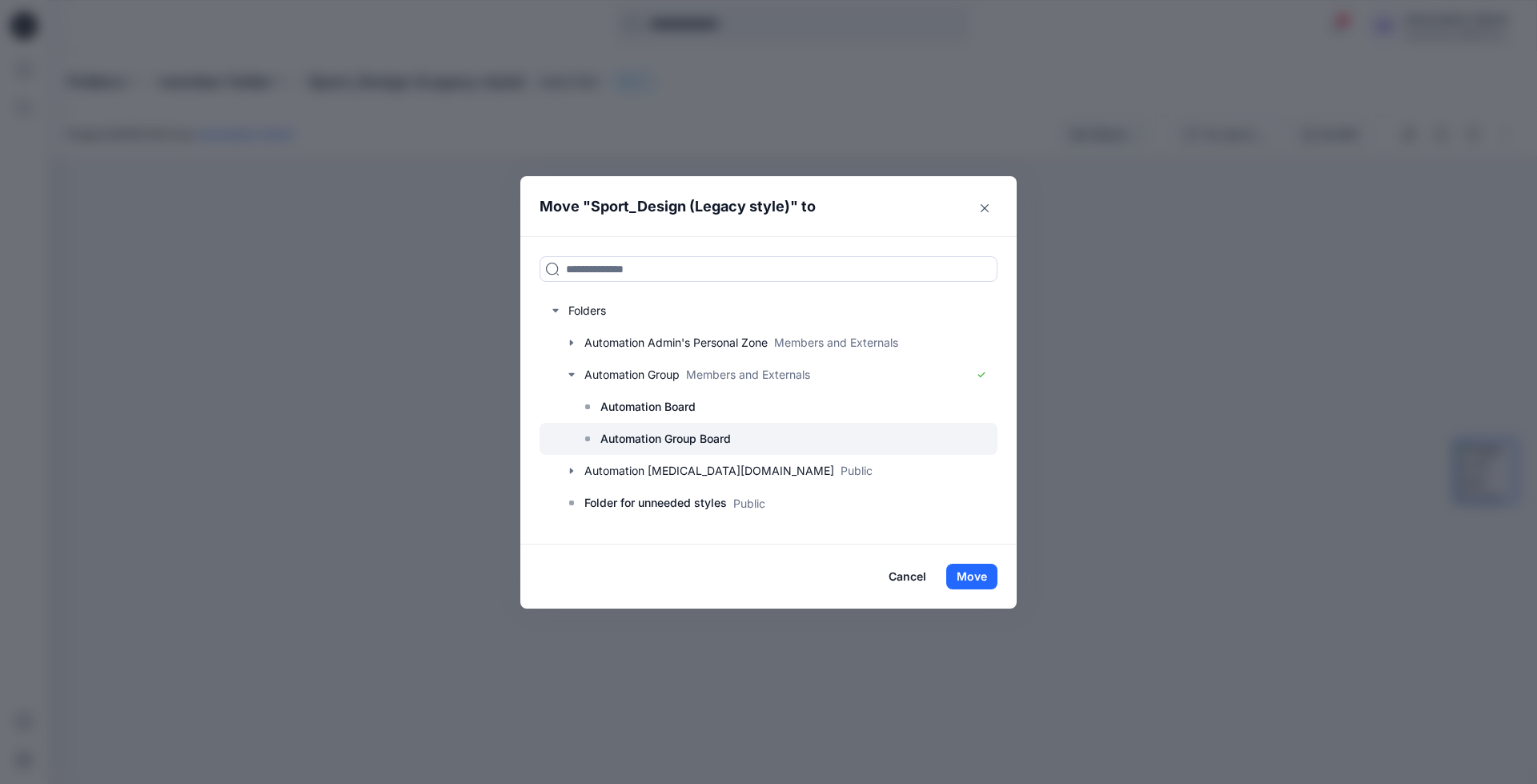
click at [652, 432] on p "Automation Group Board" at bounding box center [665, 438] width 131 height 19
click at [976, 578] on button "Move" at bounding box center [972, 576] width 51 height 26
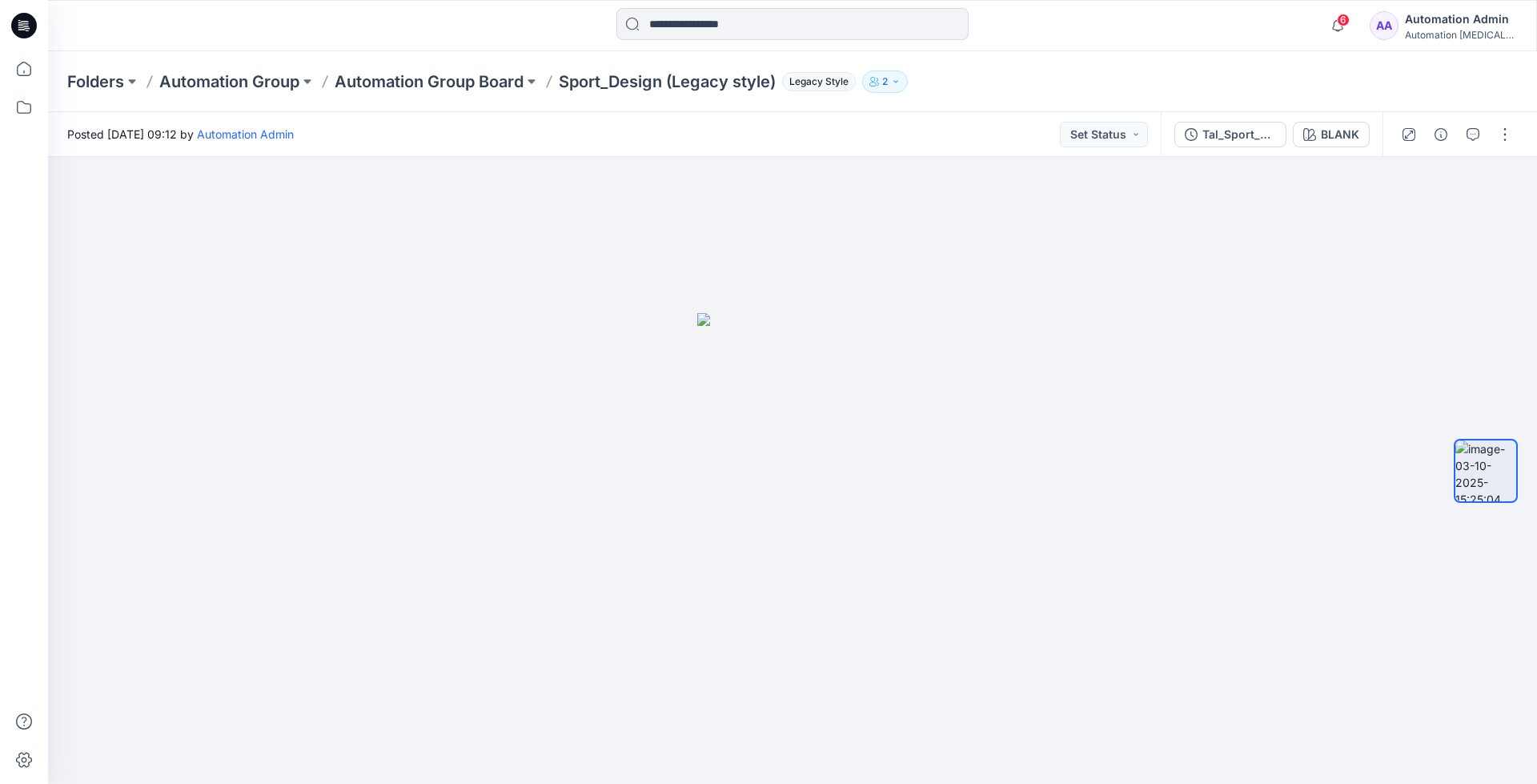
click at [1453, 25] on div "Automation Admin" at bounding box center [1461, 18] width 112 height 19
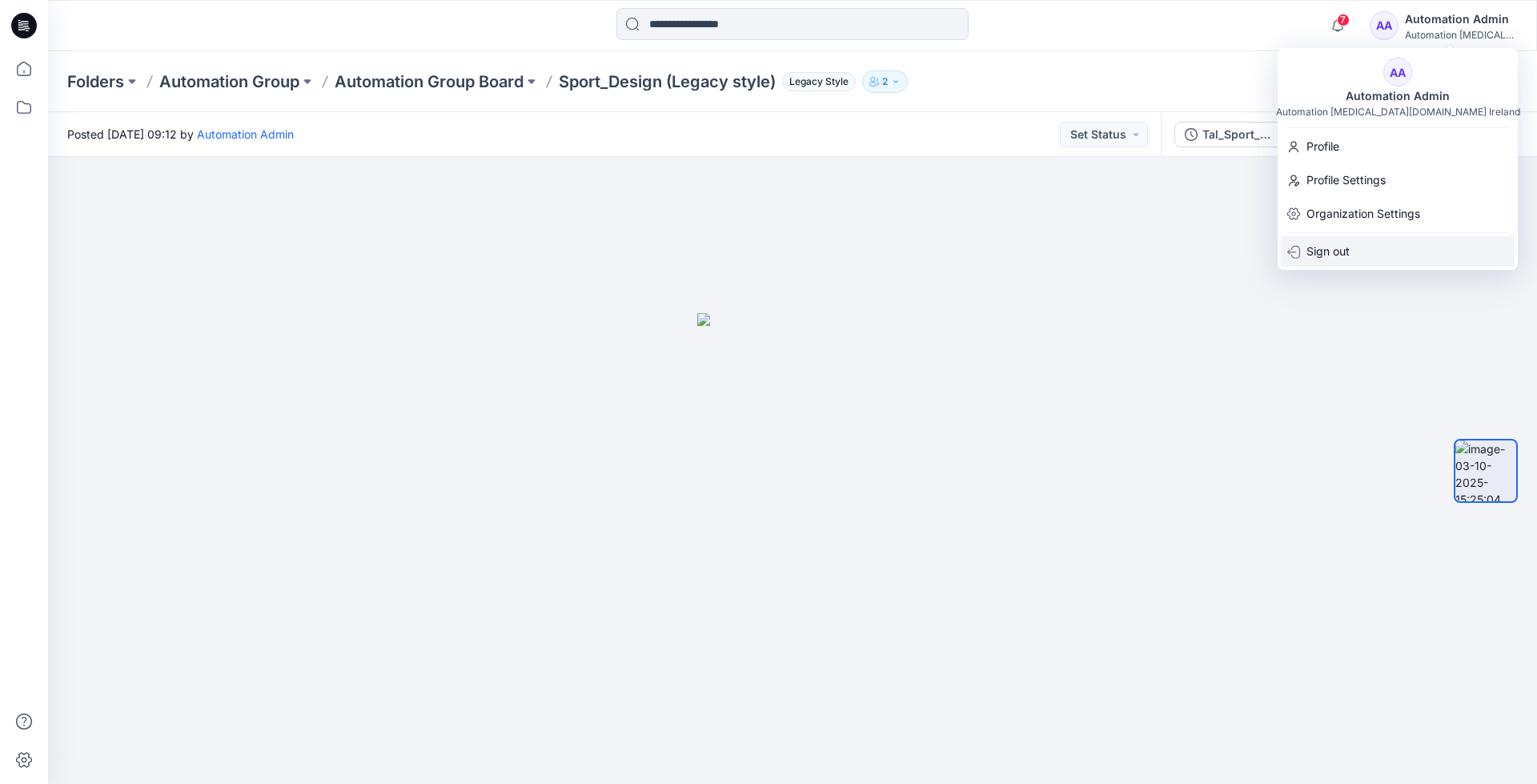
click at [1322, 254] on p "Sign out" at bounding box center [1327, 251] width 43 height 30
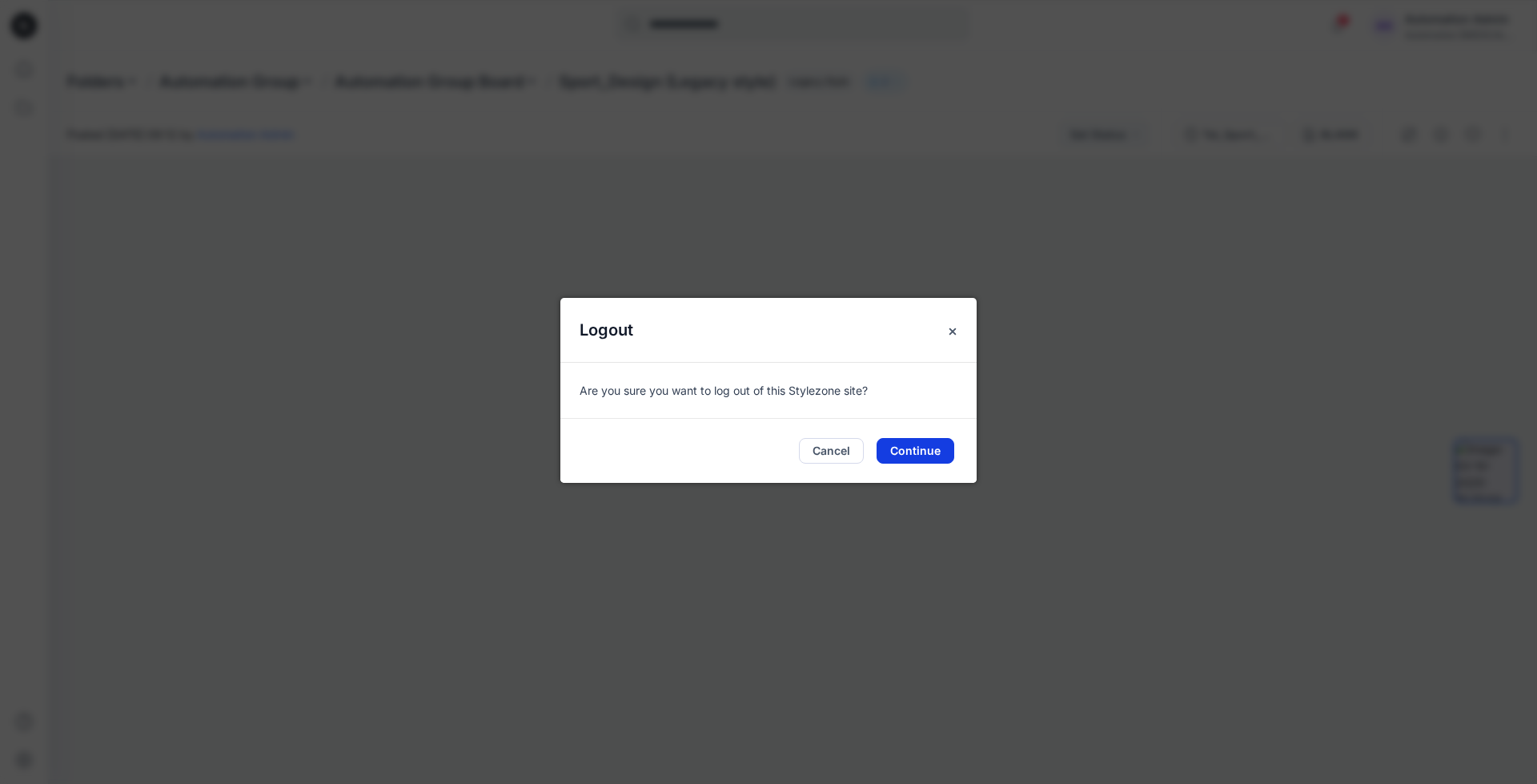
click at [927, 446] on button "Continue" at bounding box center [915, 451] width 78 height 26
